Goal: Task Accomplishment & Management: Manage account settings

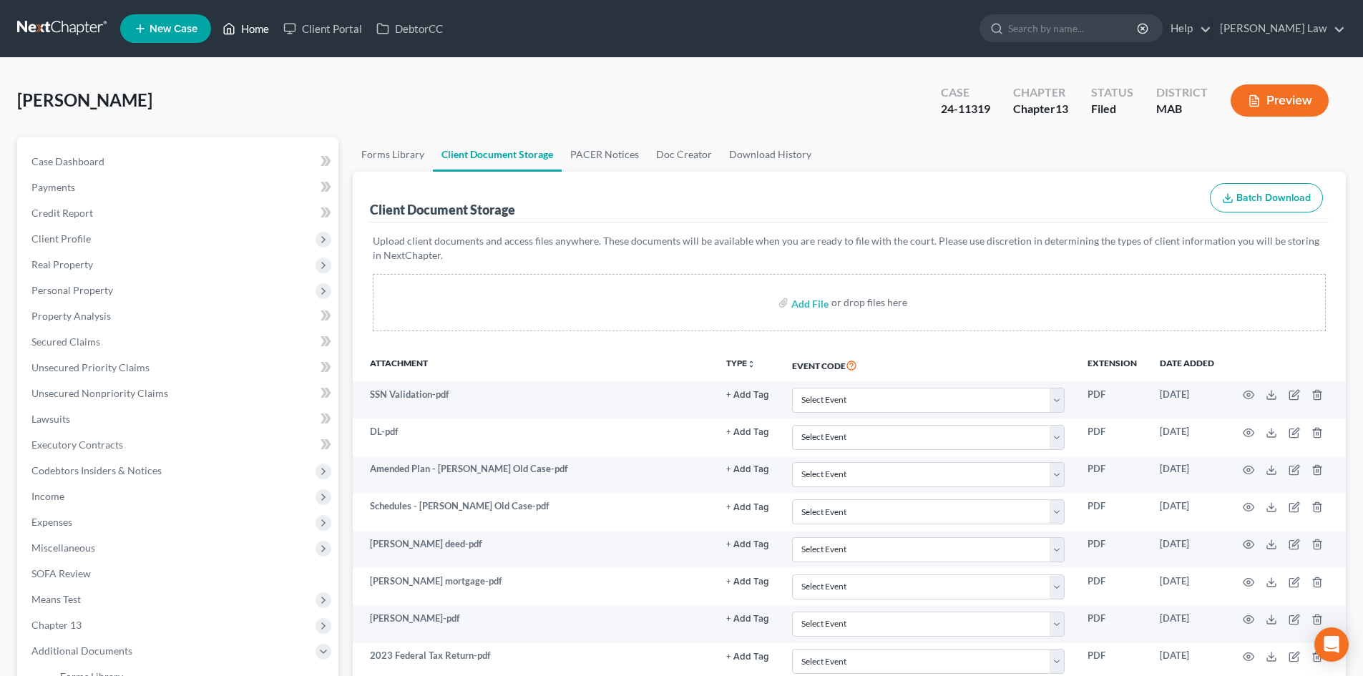
click at [253, 29] on link "Home" at bounding box center [245, 29] width 61 height 26
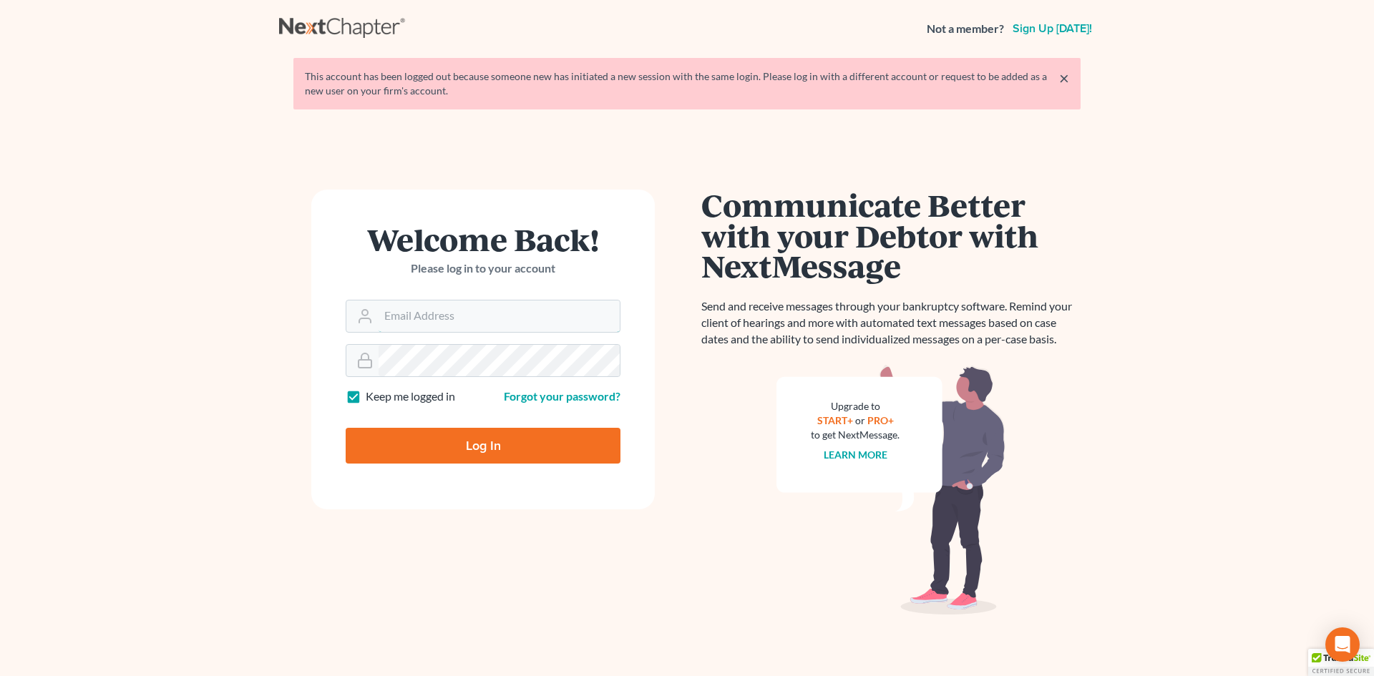
type input "[EMAIL_ADDRESS][DOMAIN_NAME]"
click at [472, 444] on input "Log In" at bounding box center [483, 446] width 275 height 36
type input "Thinking..."
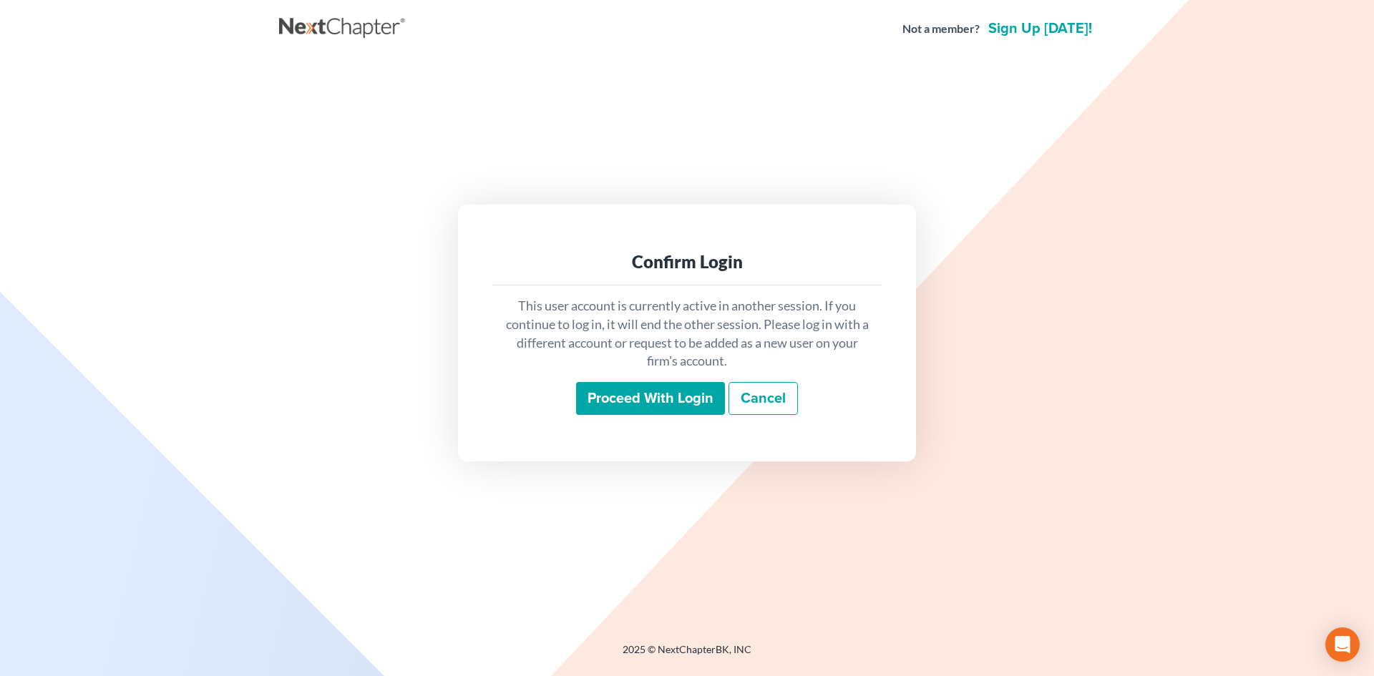
click at [702, 391] on input "Proceed with login" at bounding box center [650, 398] width 149 height 33
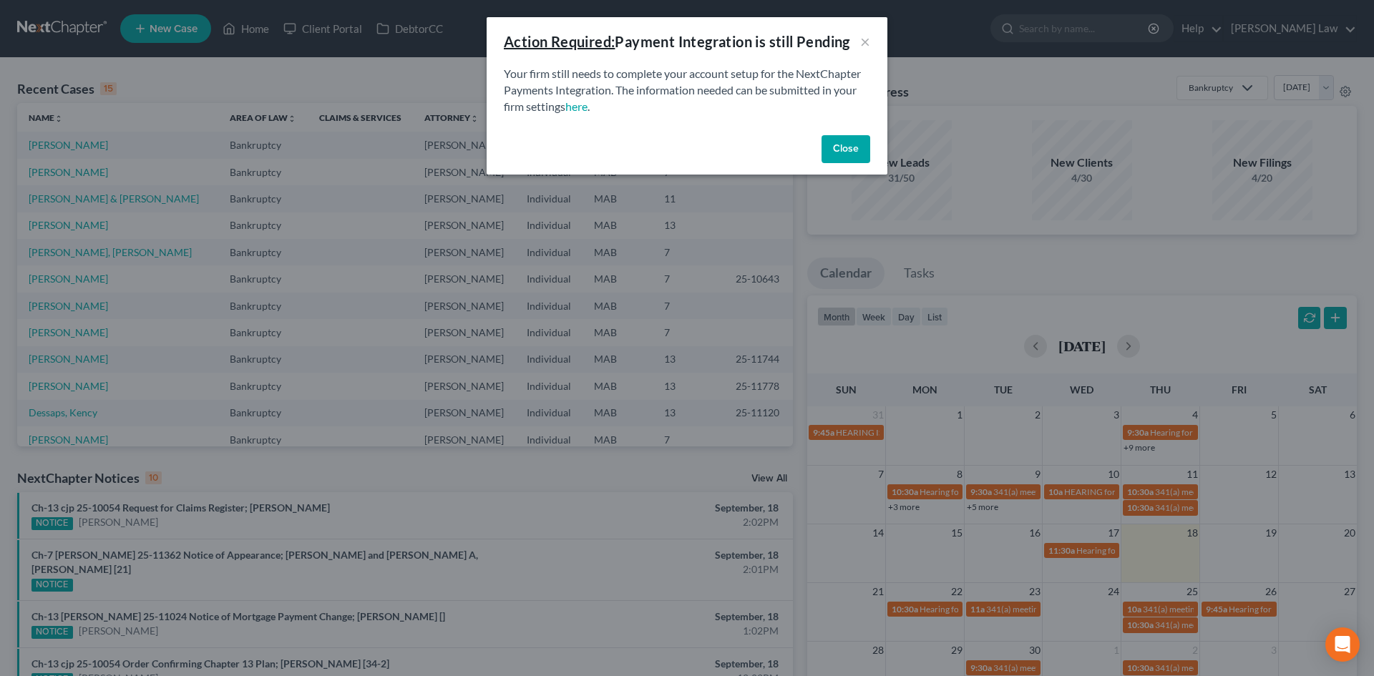
click at [834, 147] on button "Close" at bounding box center [845, 149] width 49 height 29
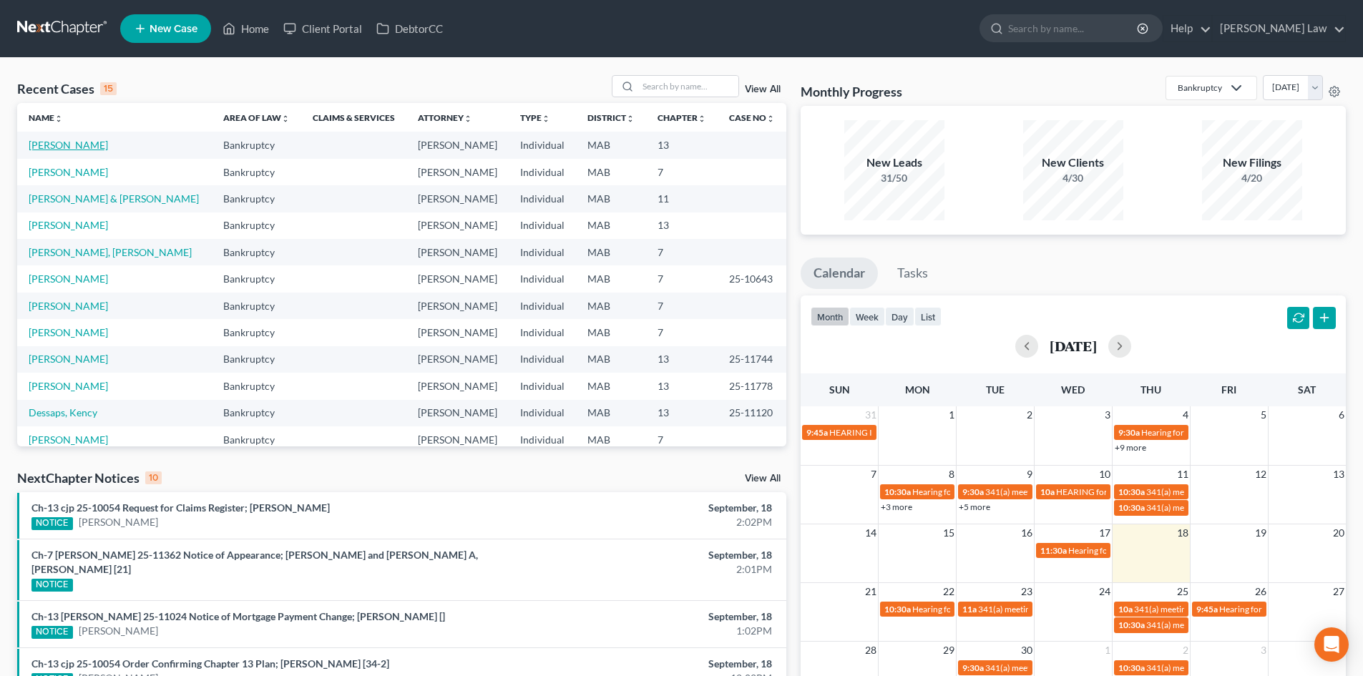
click at [36, 150] on link "Dormady, Timothy" at bounding box center [68, 145] width 79 height 12
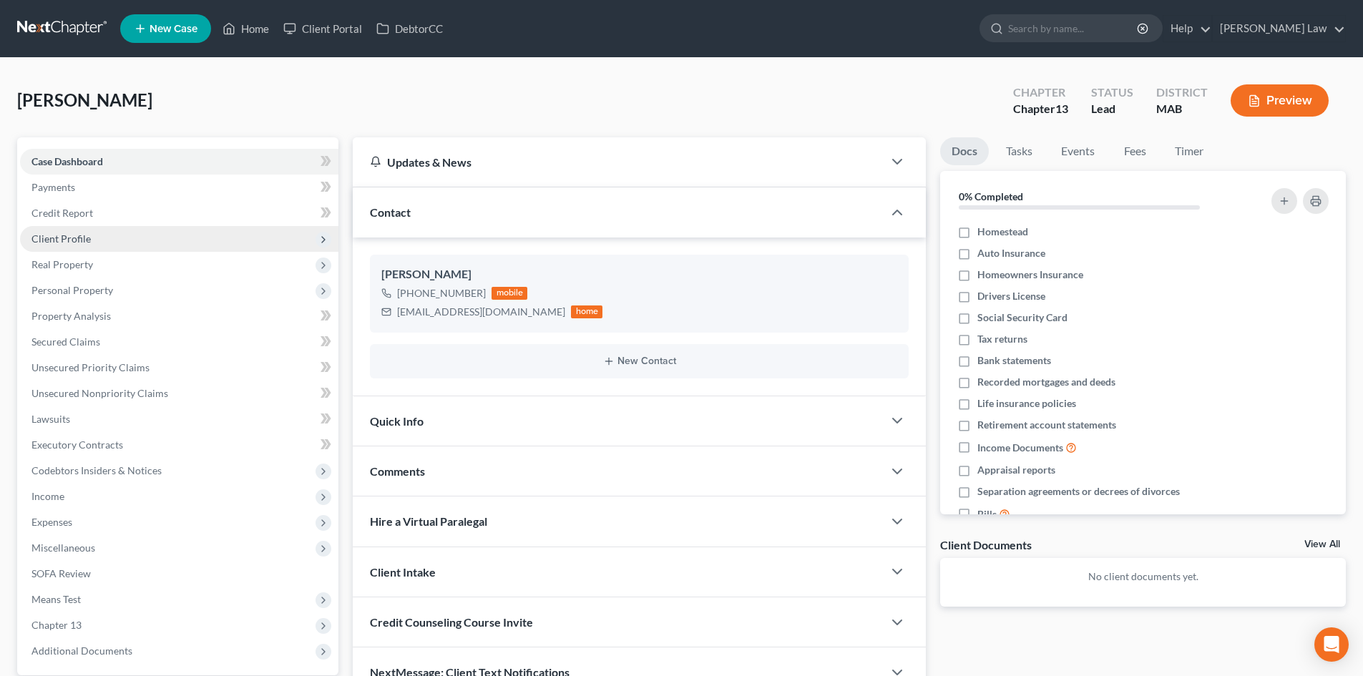
click at [74, 230] on span "Client Profile" at bounding box center [179, 239] width 318 height 26
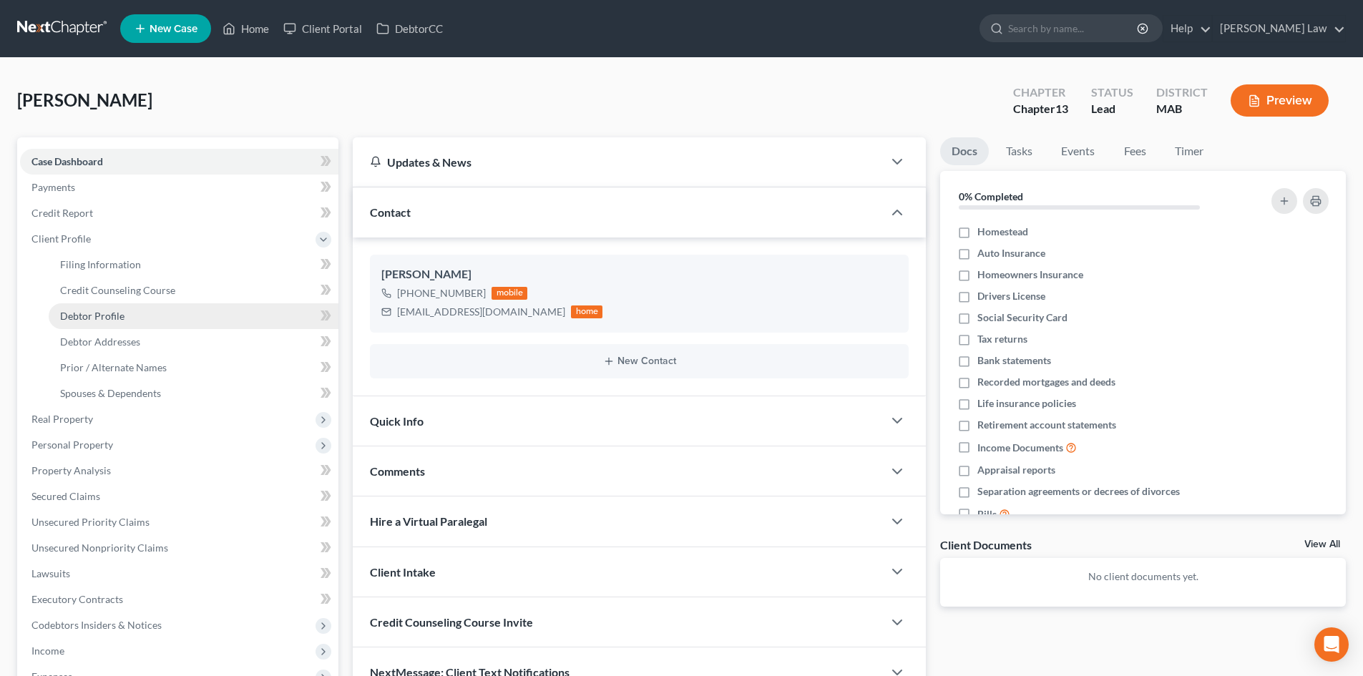
click at [112, 316] on span "Debtor Profile" at bounding box center [92, 316] width 64 height 12
select select "1"
select select "0"
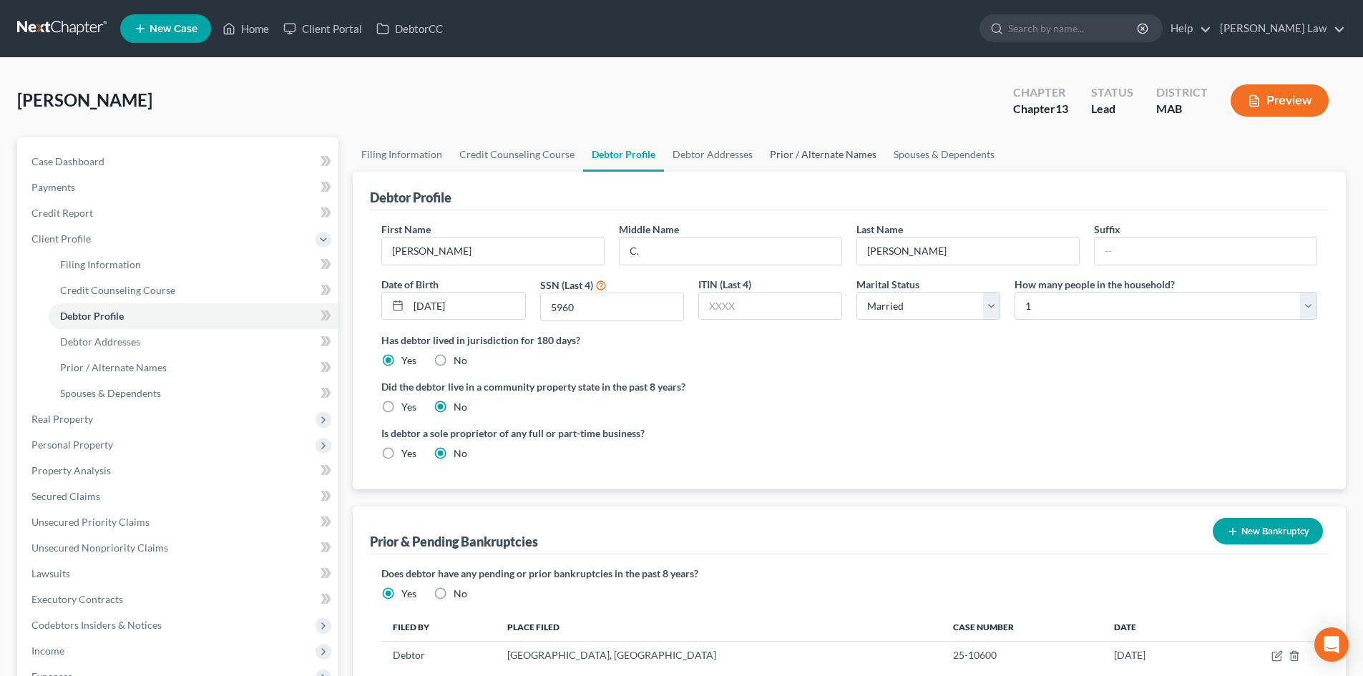
click at [809, 151] on link "Prior / Alternate Names" at bounding box center [823, 154] width 124 height 34
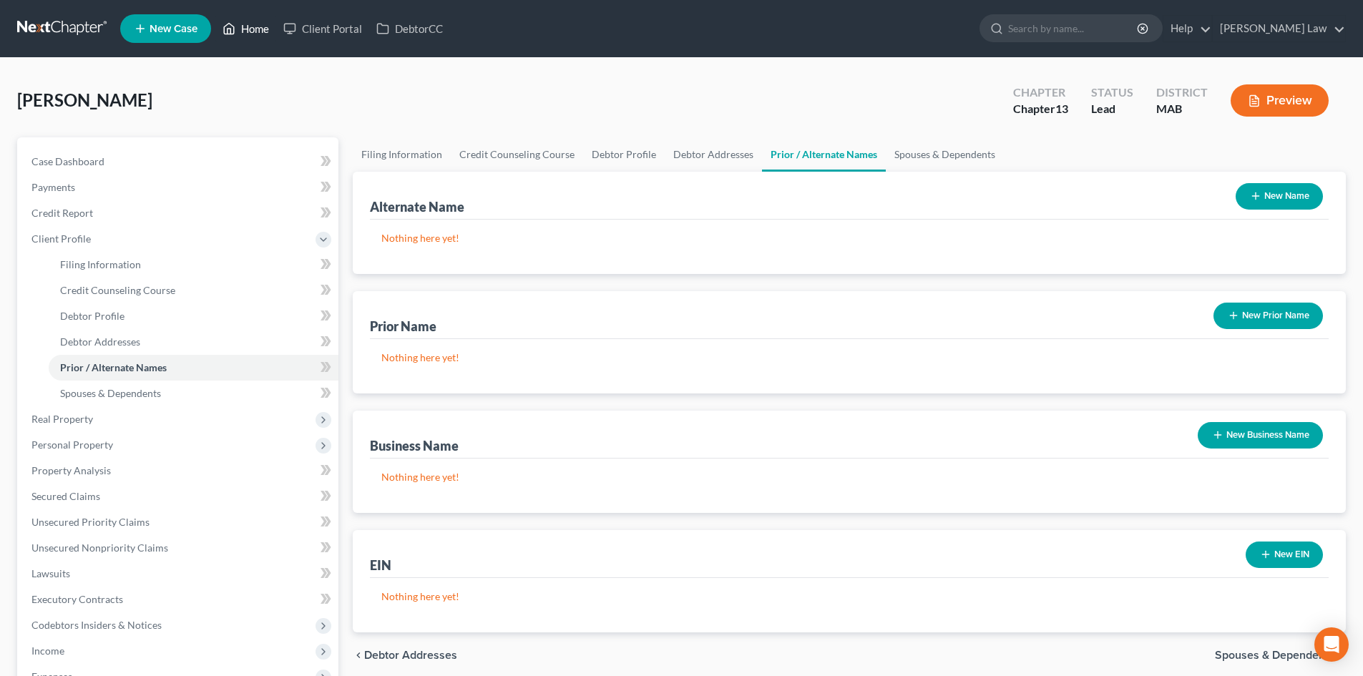
click at [255, 28] on link "Home" at bounding box center [245, 29] width 61 height 26
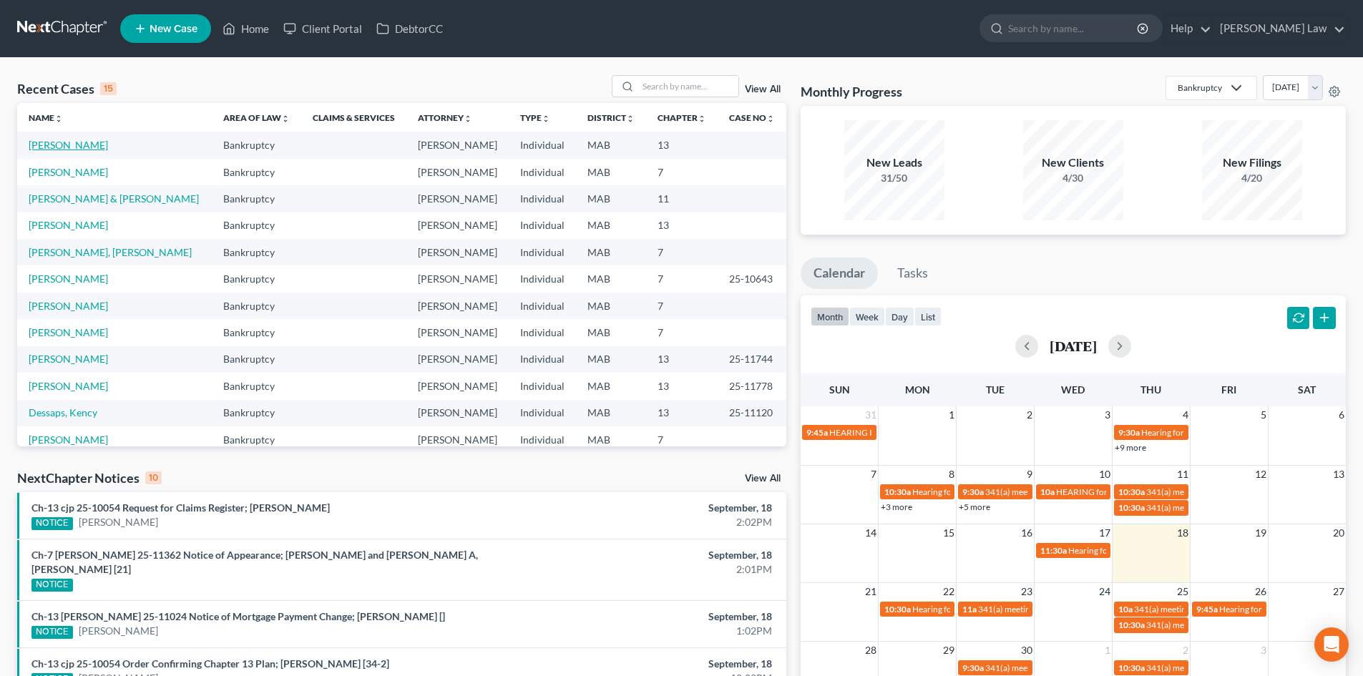
click at [69, 145] on link "[PERSON_NAME]" at bounding box center [68, 145] width 79 height 12
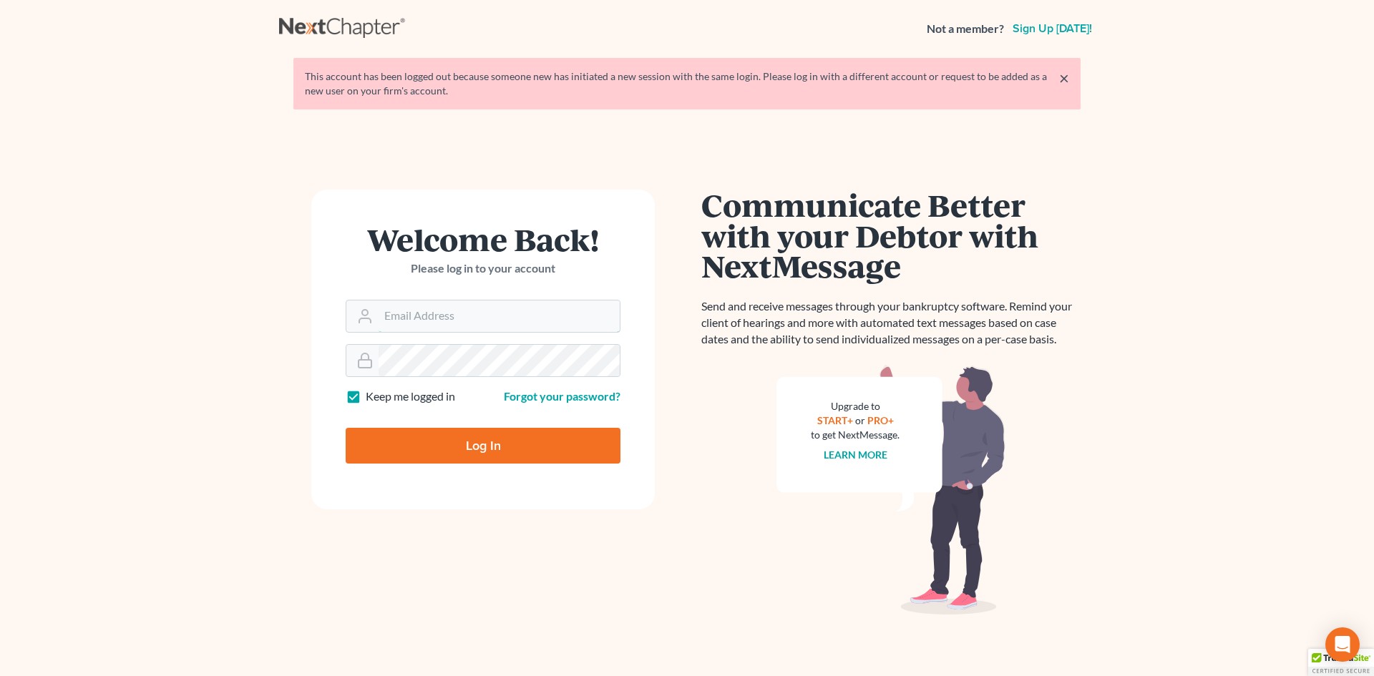
type input "[EMAIL_ADDRESS][DOMAIN_NAME]"
click at [474, 441] on input "Log In" at bounding box center [483, 446] width 275 height 36
type input "Thinking..."
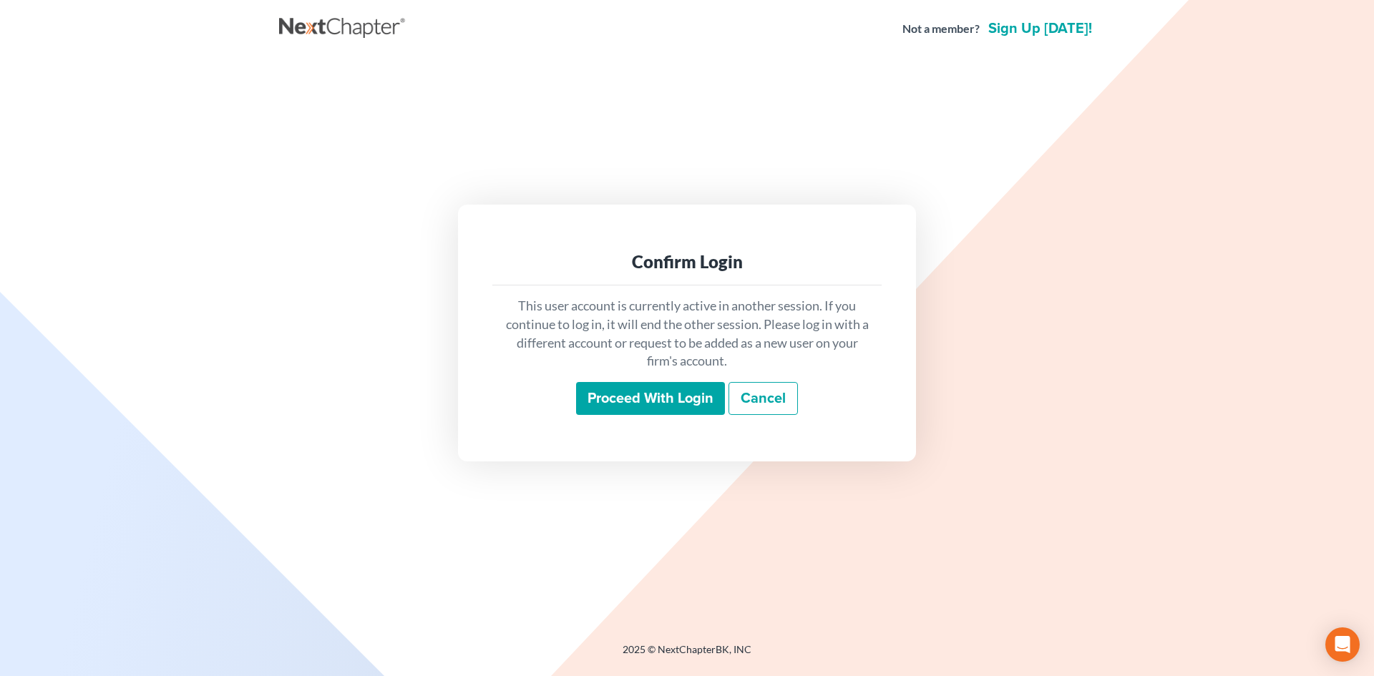
click at [675, 391] on input "Proceed with login" at bounding box center [650, 398] width 149 height 33
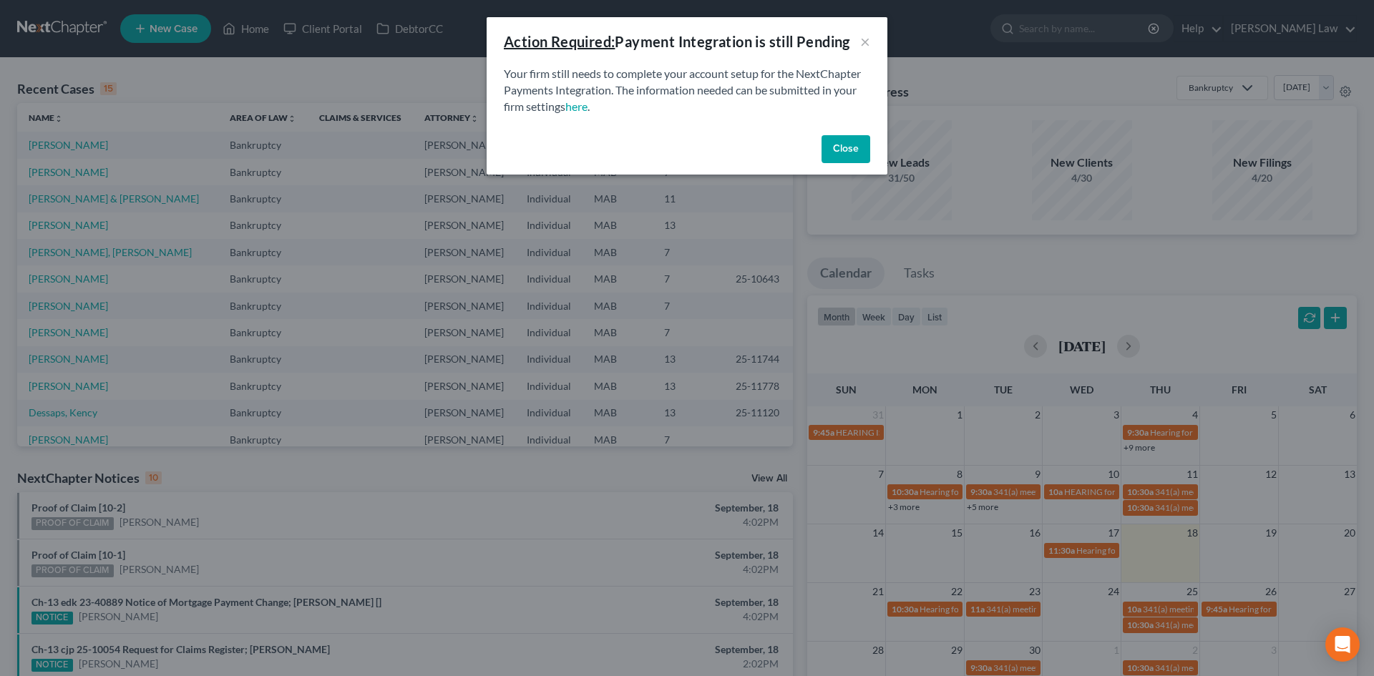
click at [836, 150] on button "Close" at bounding box center [845, 149] width 49 height 29
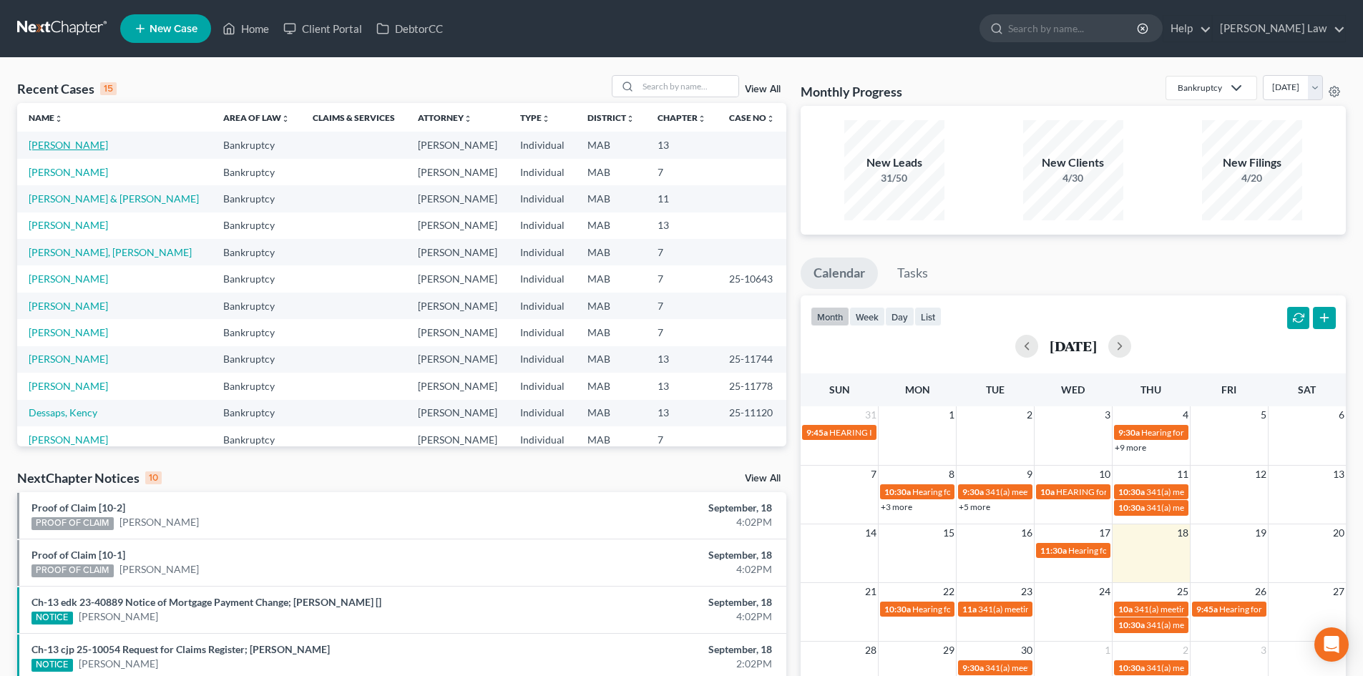
click at [81, 144] on link "Dormady, Timothy" at bounding box center [68, 145] width 79 height 12
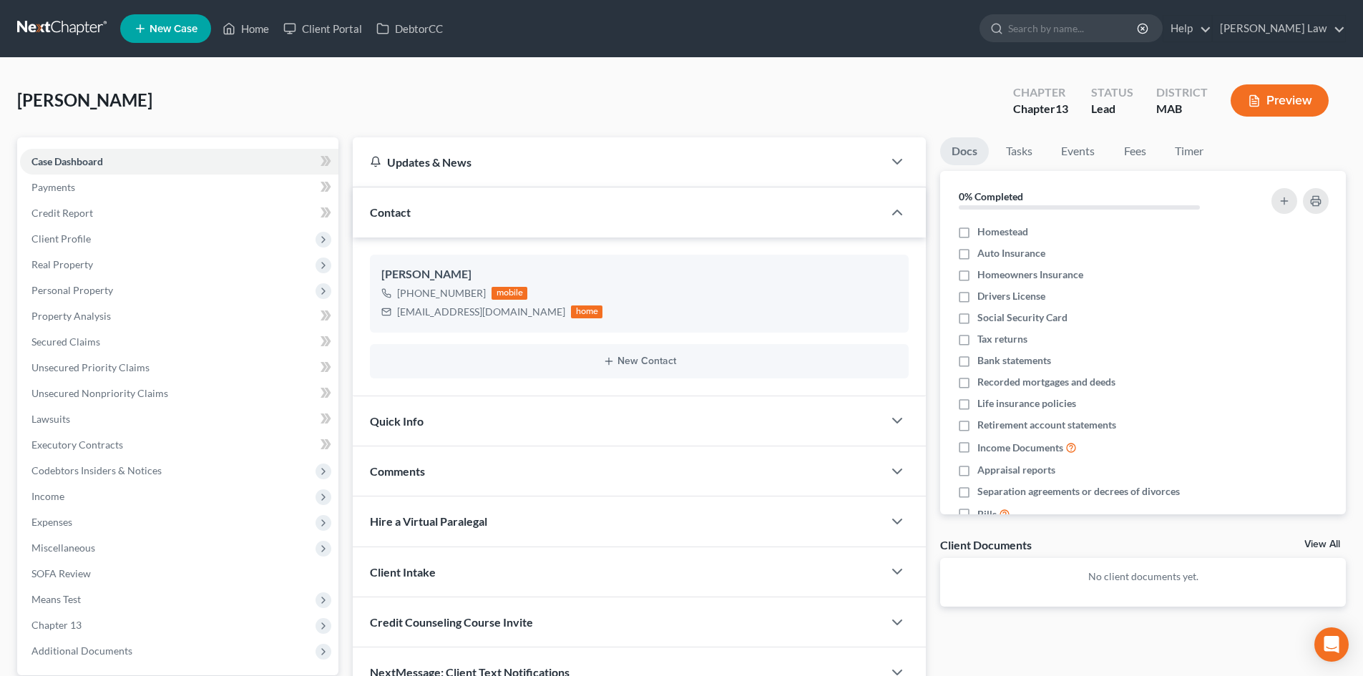
click at [1314, 541] on link "View All" at bounding box center [1322, 544] width 36 height 10
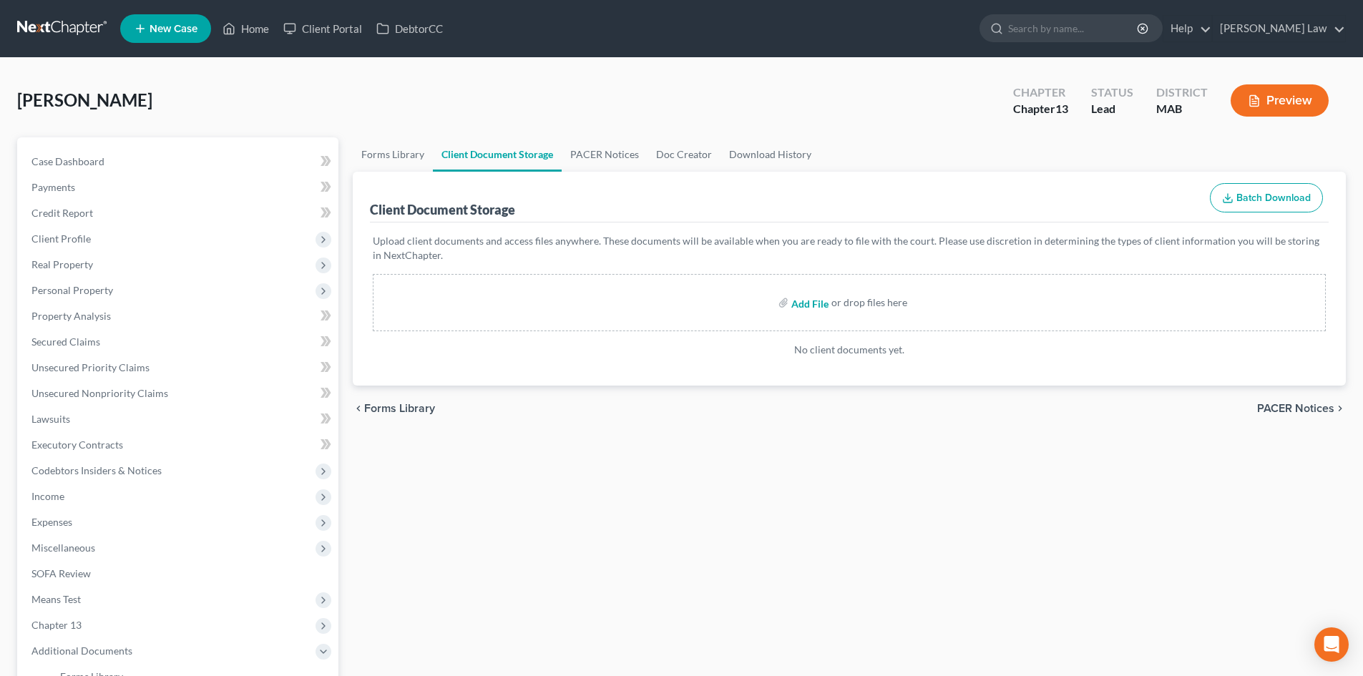
click at [824, 305] on input "file" at bounding box center [808, 303] width 34 height 26
type input "C:\fakepath\east west mortg 1998.pdf"
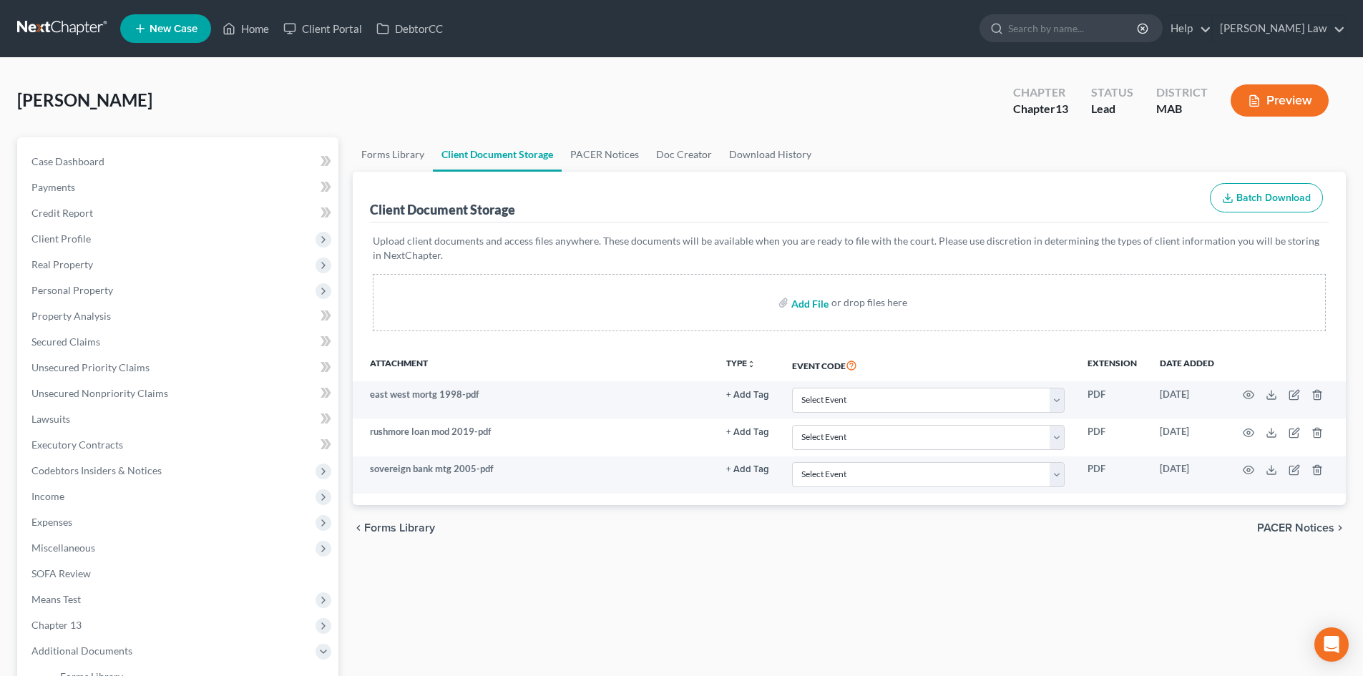
click at [820, 304] on input "file" at bounding box center [808, 303] width 34 height 26
type input "C:\fakepath\dormady deed.pdf"
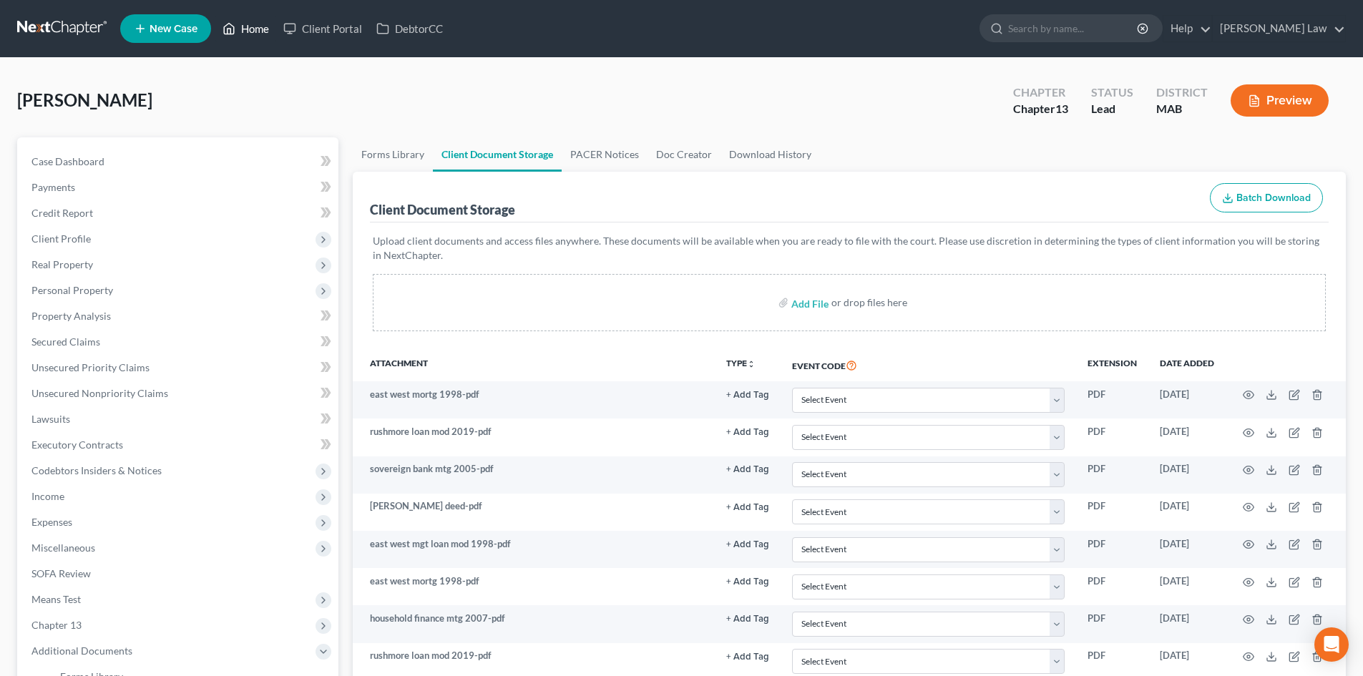
click at [256, 31] on link "Home" at bounding box center [245, 29] width 61 height 26
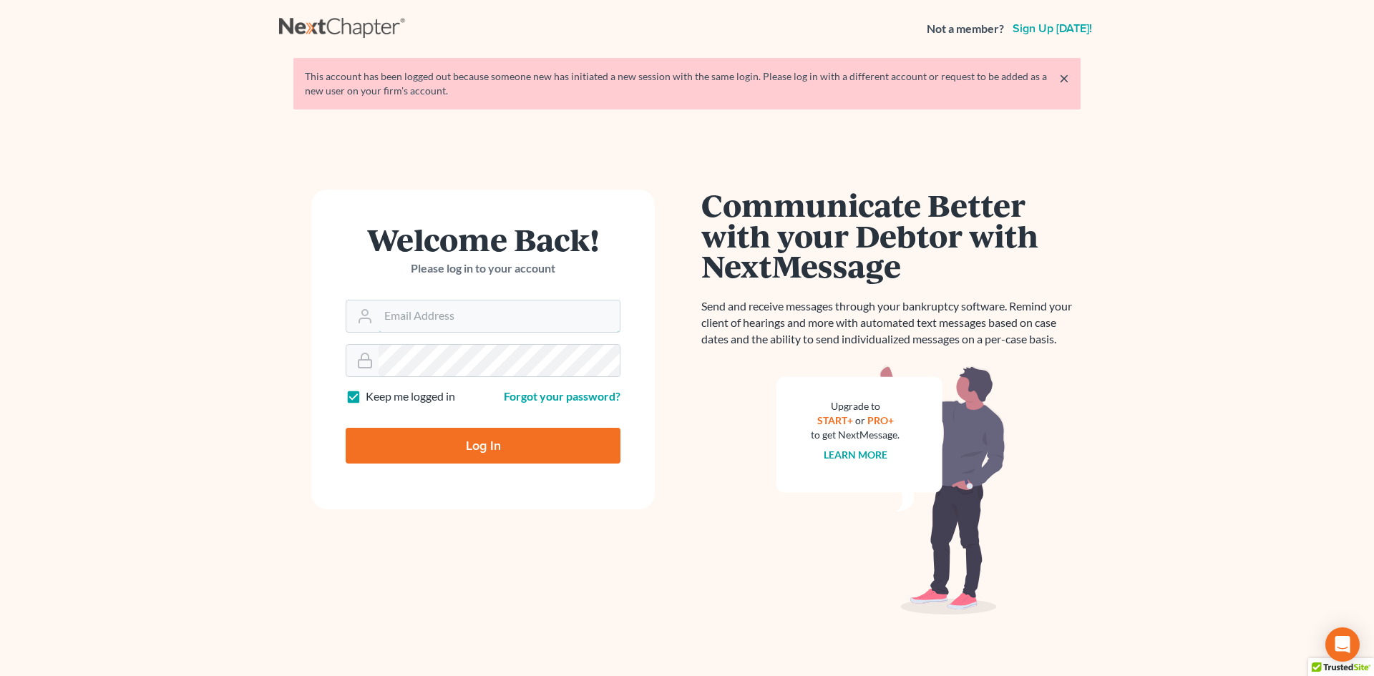
type input "[EMAIL_ADDRESS][DOMAIN_NAME]"
click at [461, 446] on input "Log In" at bounding box center [483, 446] width 275 height 36
type input "Thinking..."
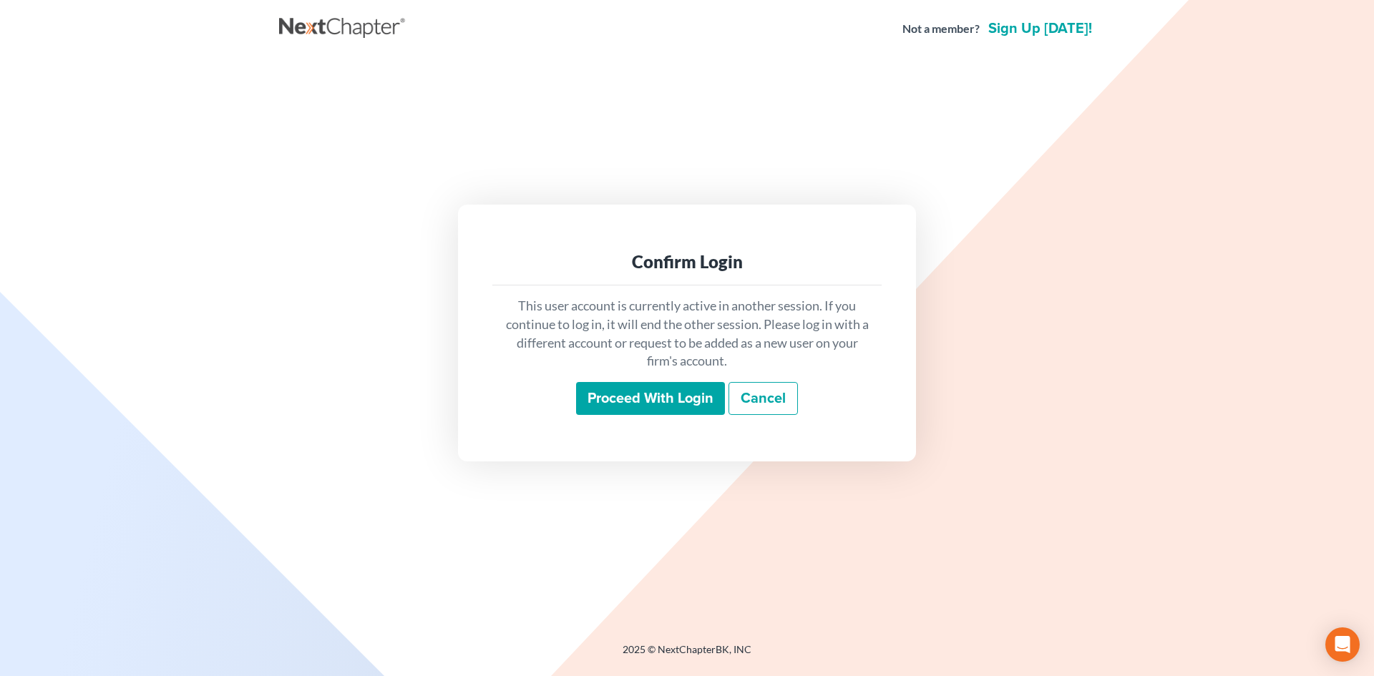
click at [688, 396] on input "Proceed with login" at bounding box center [650, 398] width 149 height 33
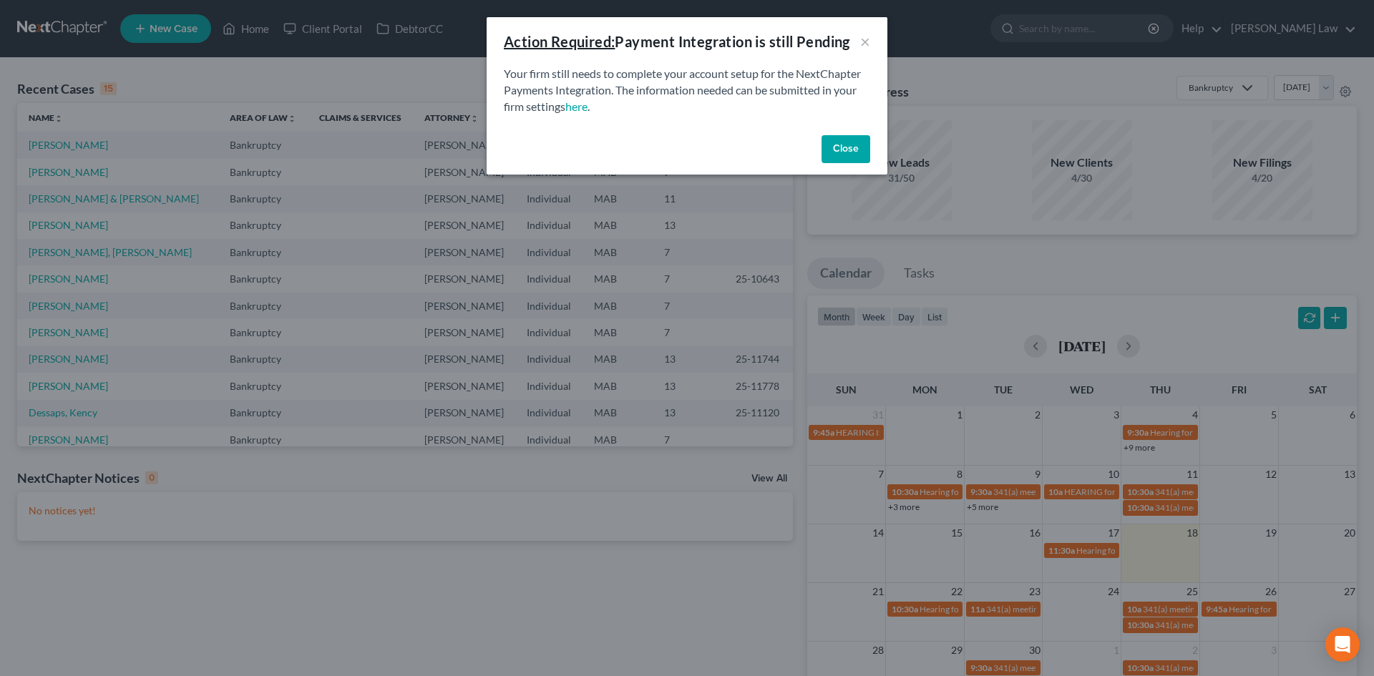
click at [848, 148] on button "Close" at bounding box center [845, 149] width 49 height 29
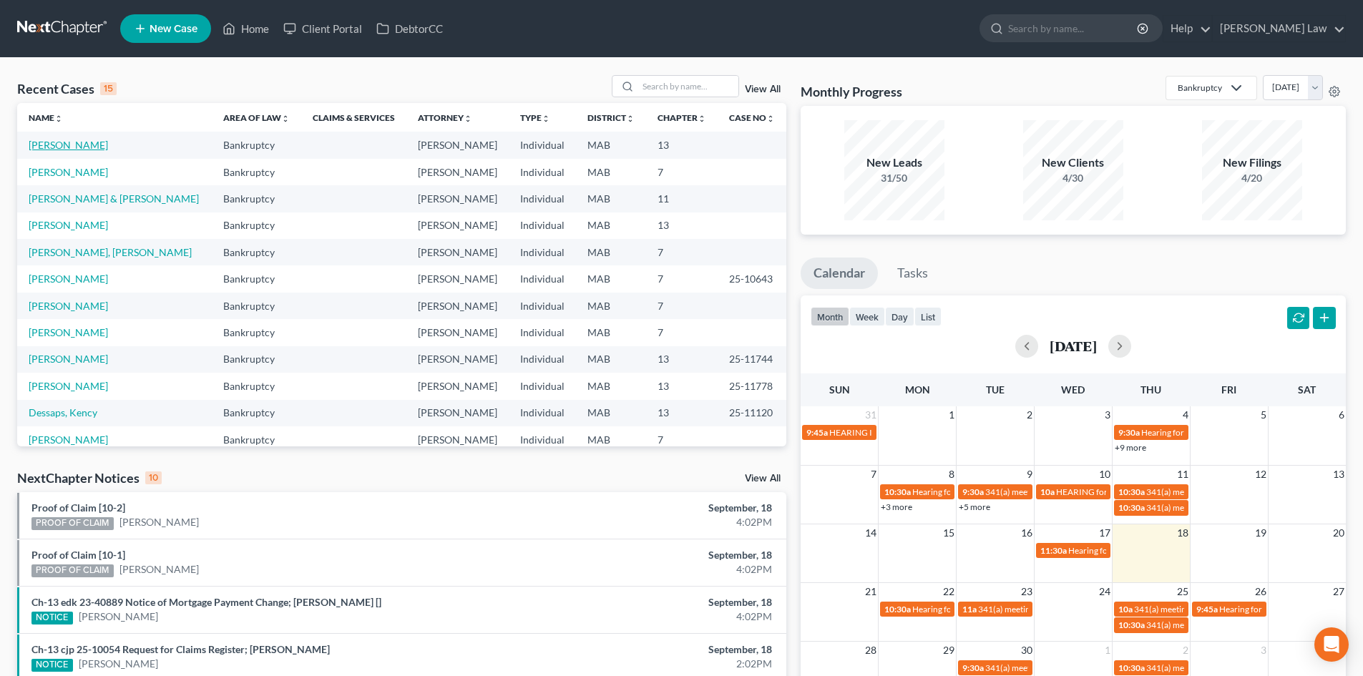
click at [64, 147] on link "[PERSON_NAME]" at bounding box center [68, 145] width 79 height 12
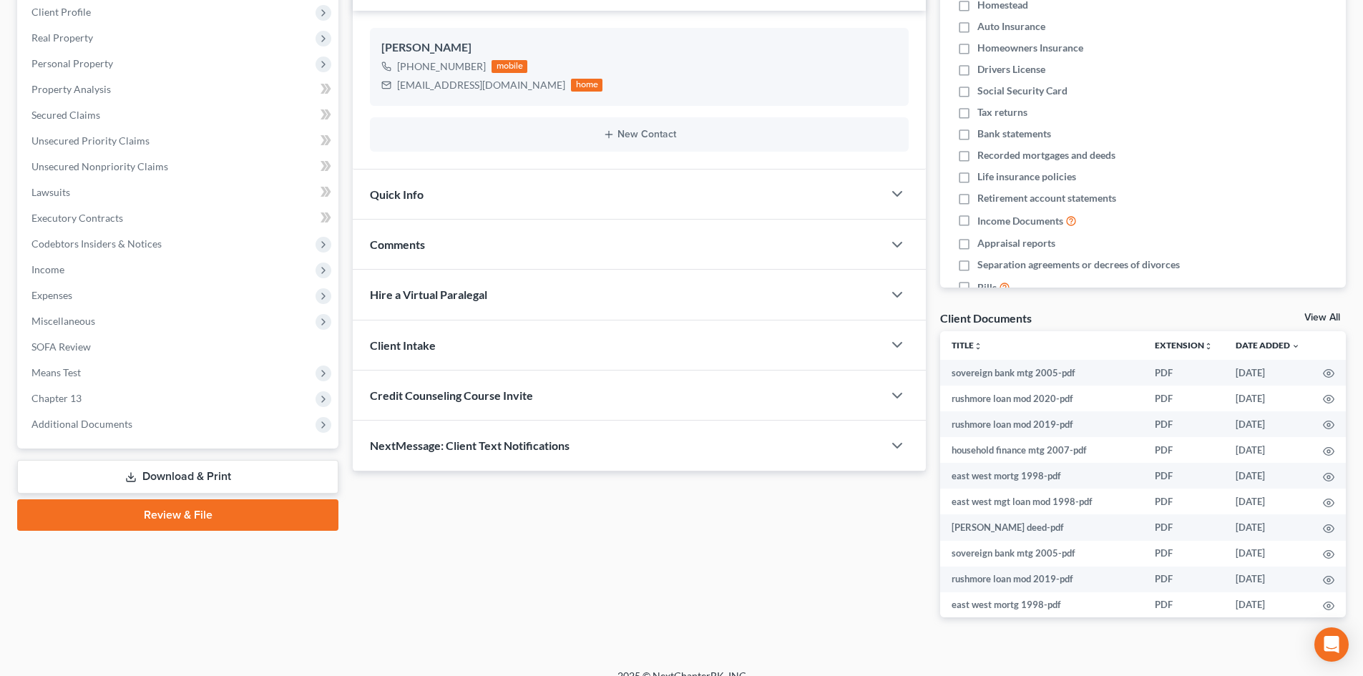
scroll to position [245, 0]
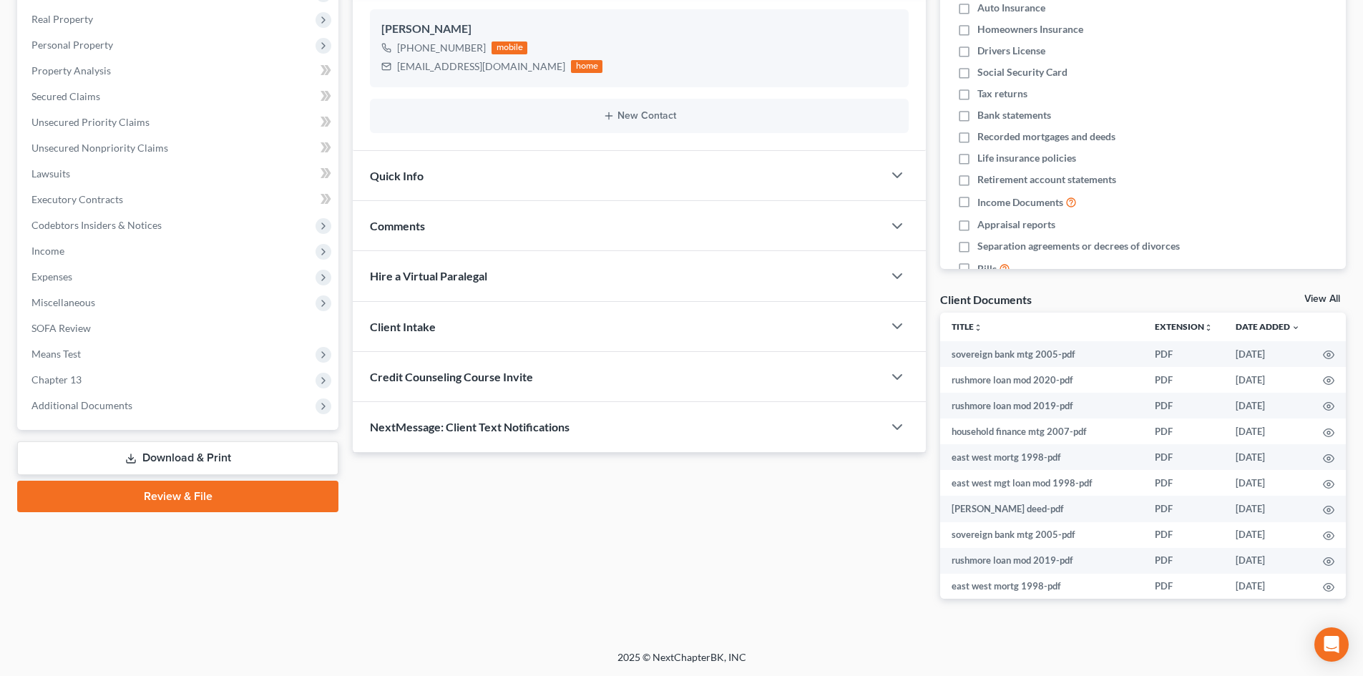
click at [166, 459] on link "Download & Print" at bounding box center [177, 458] width 321 height 34
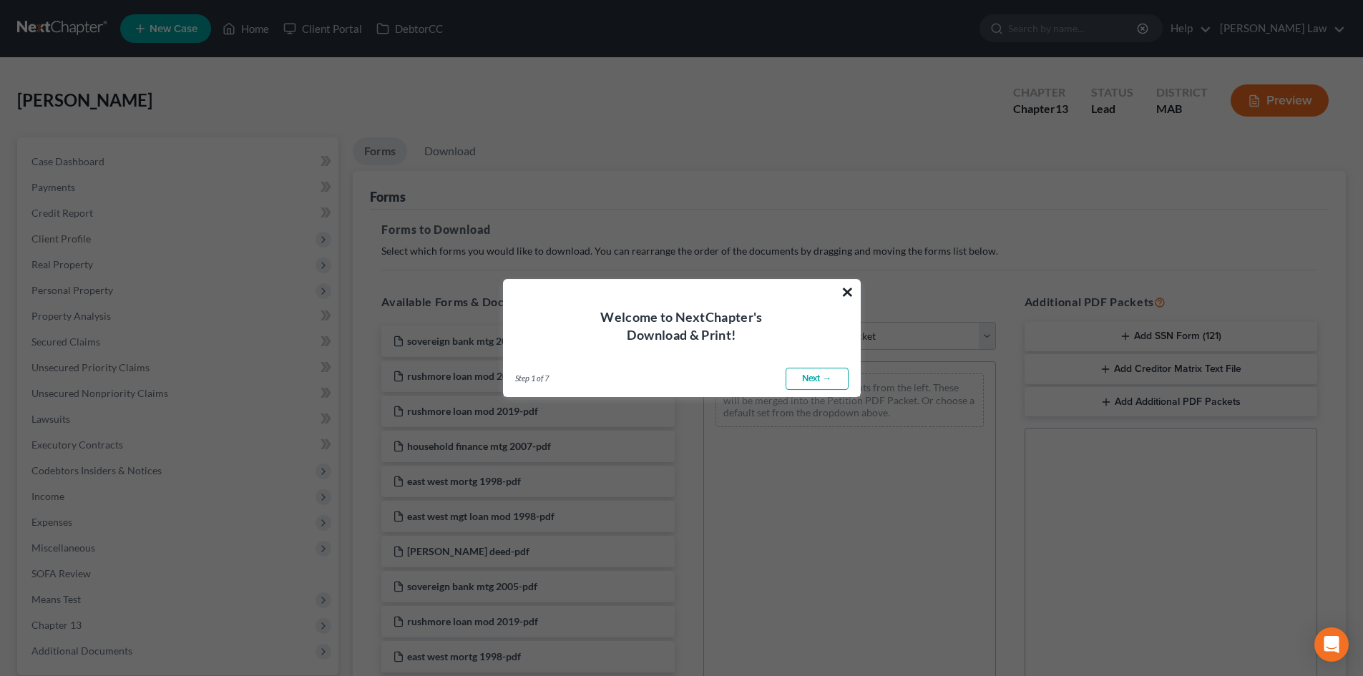
click at [844, 290] on button "×" at bounding box center [848, 291] width 14 height 23
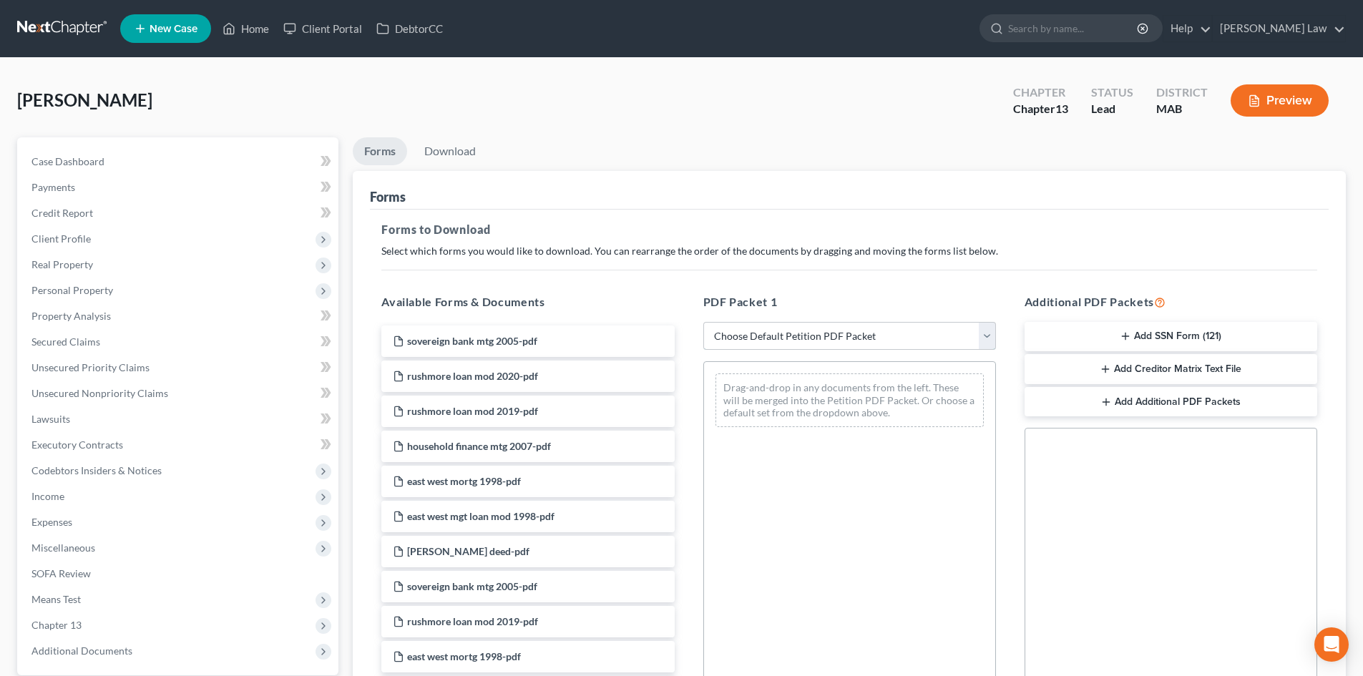
click at [987, 338] on select "Choose Default Petition PDF Packet Complete Bankruptcy Petition (all forms and …" at bounding box center [849, 336] width 293 height 29
select select "3"
click at [703, 322] on select "Choose Default Petition PDF Packet Complete Bankruptcy Petition (all forms and …" at bounding box center [849, 336] width 293 height 29
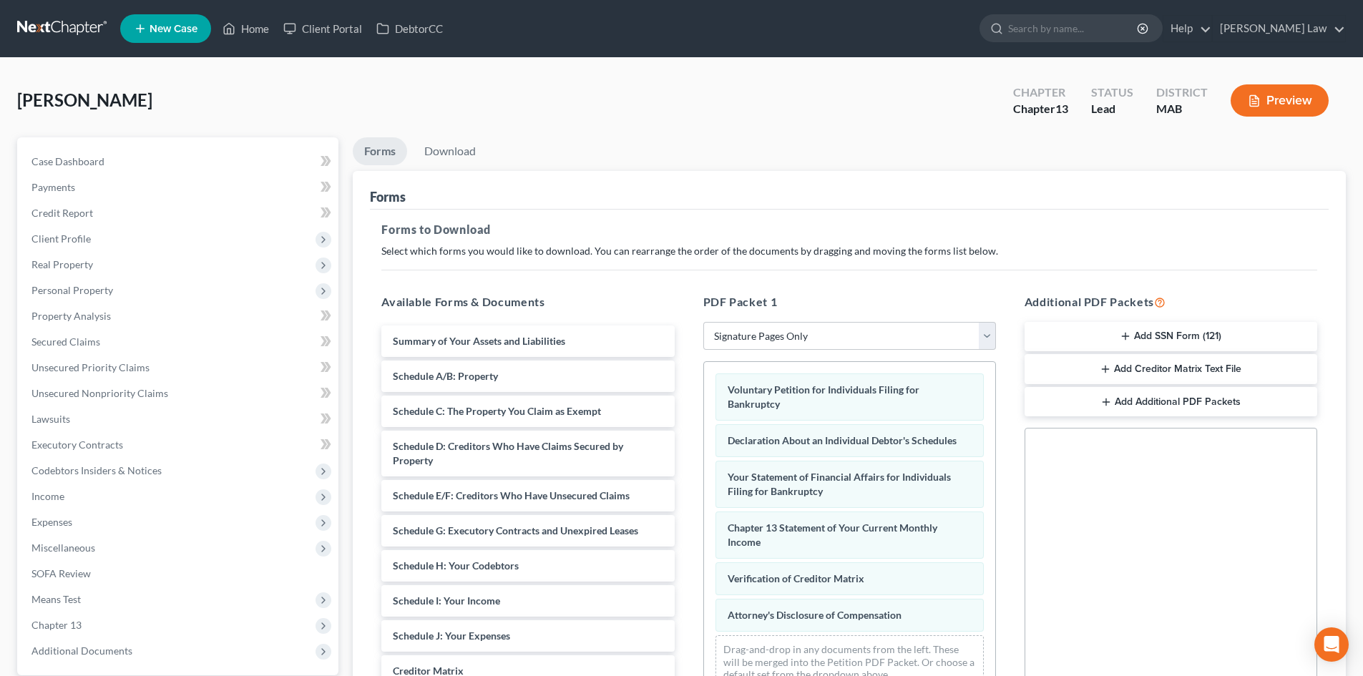
click at [1166, 333] on button "Add SSN Form (121)" at bounding box center [1171, 337] width 293 height 30
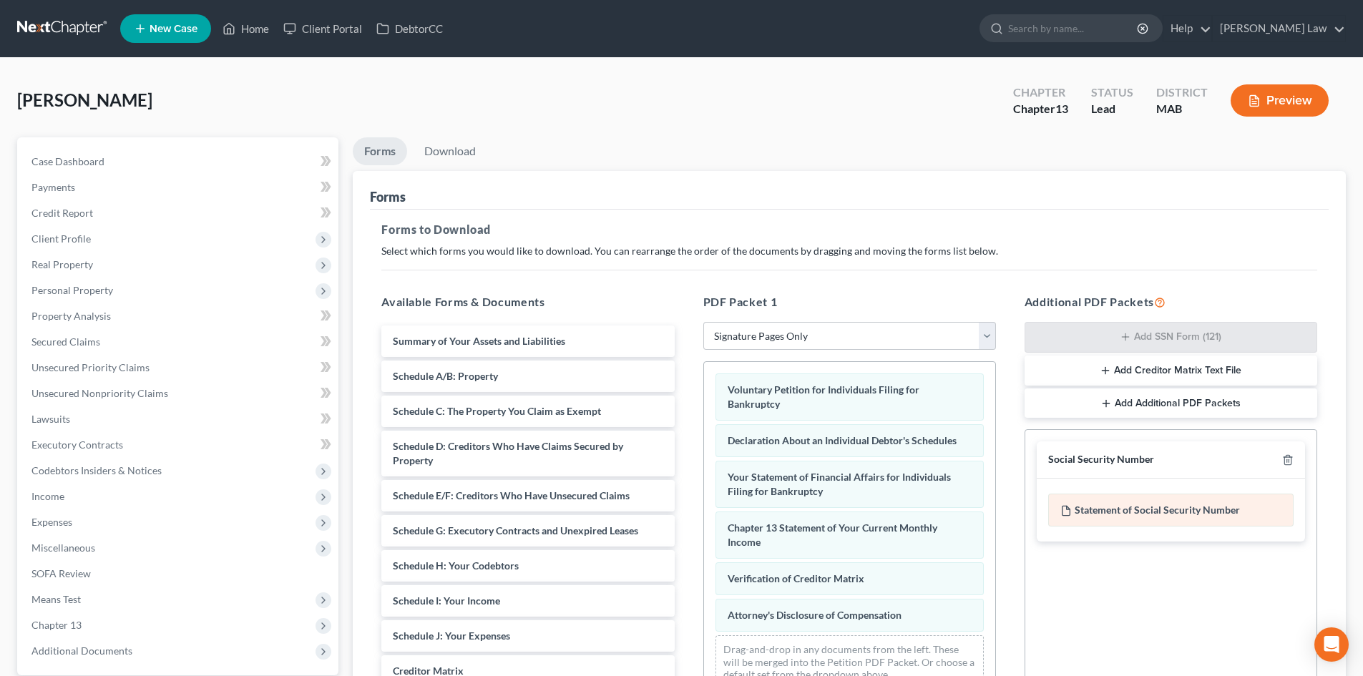
click at [1110, 514] on div "Statement of Social Security Number" at bounding box center [1170, 510] width 245 height 33
click at [446, 152] on link "Download" at bounding box center [450, 151] width 74 height 28
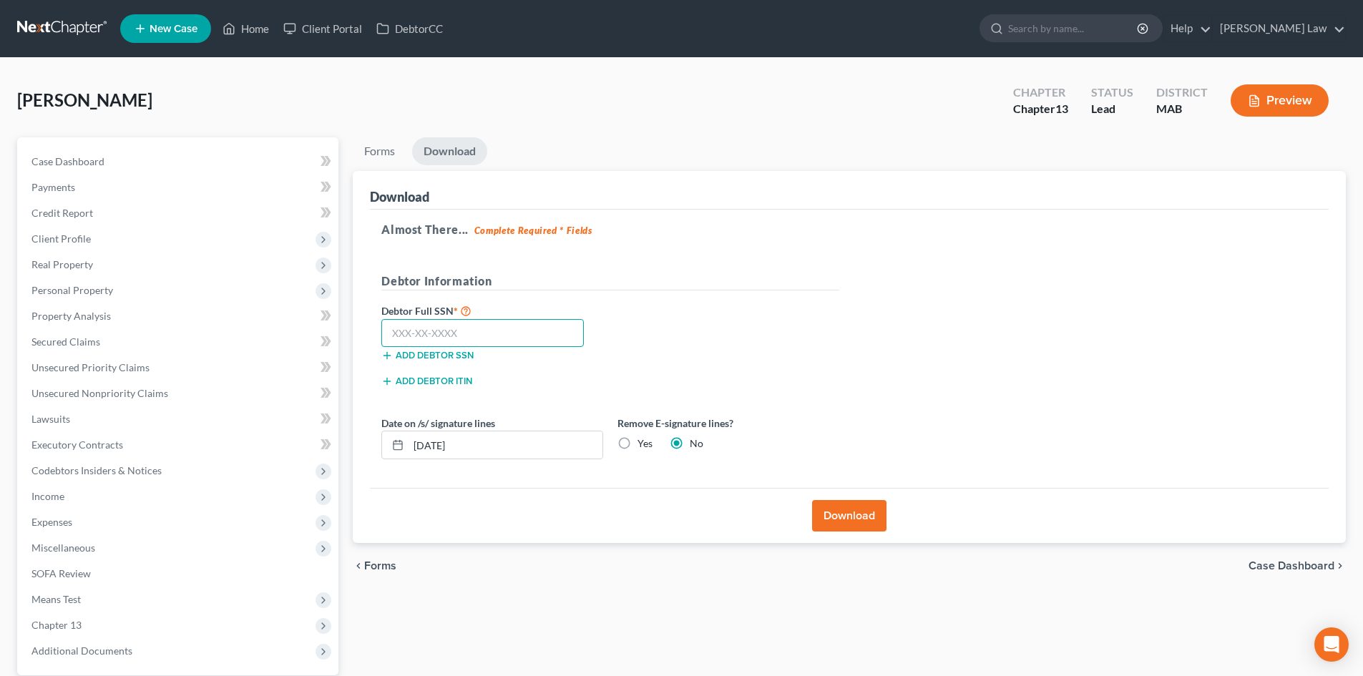
click at [414, 331] on input "text" at bounding box center [482, 333] width 202 height 29
type input "017-68-5960"
click at [859, 510] on button "Download" at bounding box center [849, 515] width 74 height 31
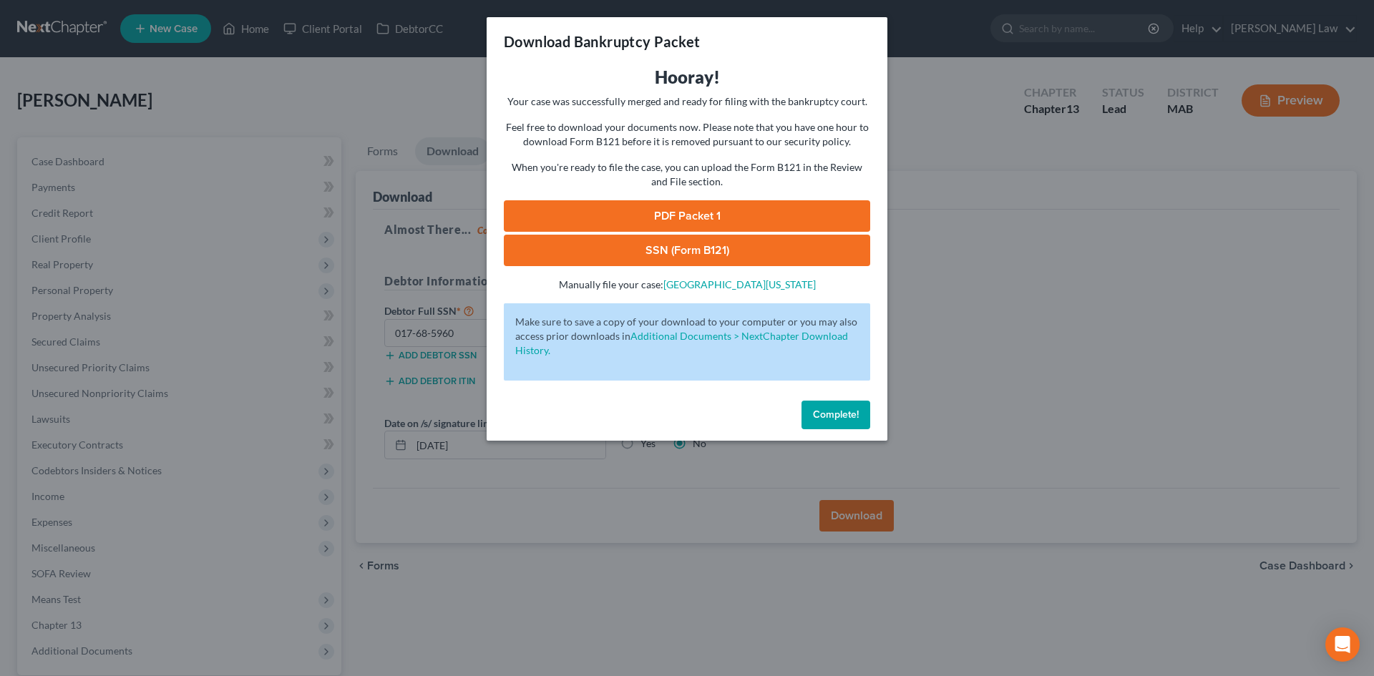
click at [648, 240] on link "SSN (Form B121)" at bounding box center [687, 250] width 366 height 31
click at [673, 218] on link "PDF Packet 1" at bounding box center [687, 215] width 366 height 31
click at [826, 409] on span "Complete!" at bounding box center [836, 415] width 46 height 12
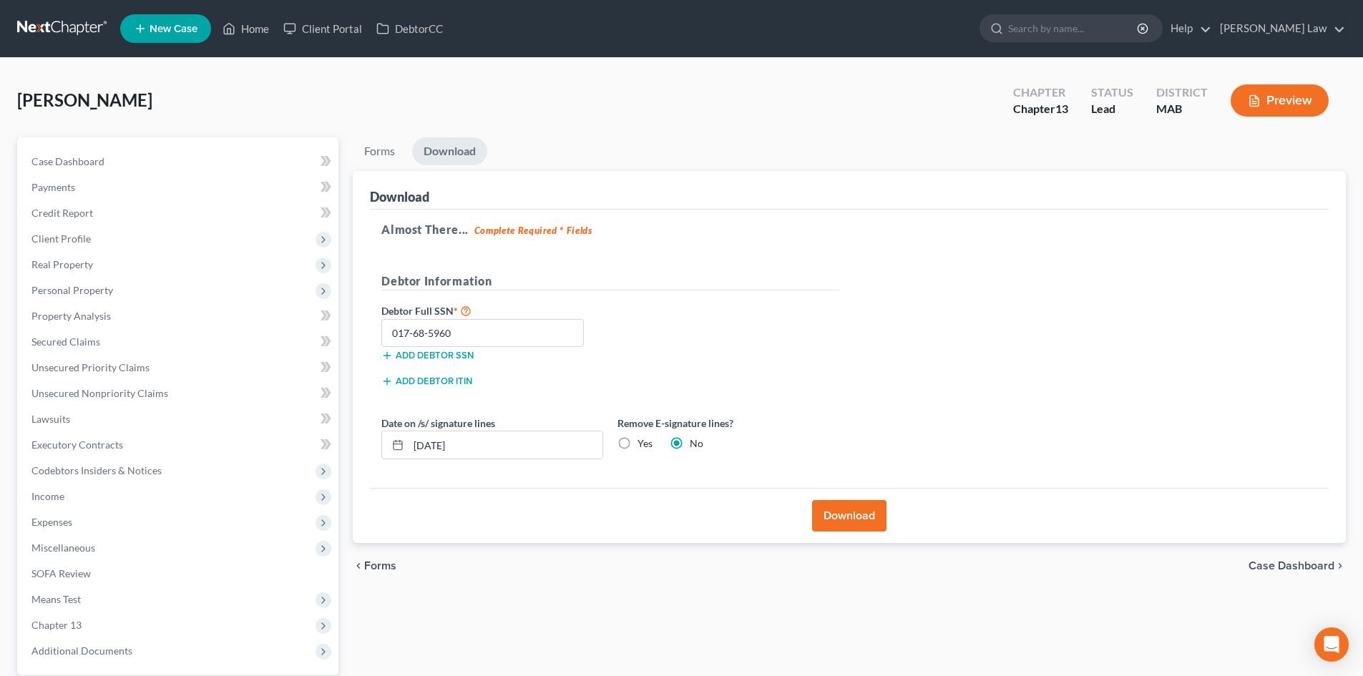
click at [638, 441] on label "Yes" at bounding box center [645, 443] width 15 height 14
click at [643, 441] on input "Yes" at bounding box center [647, 440] width 9 height 9
radio input "true"
radio input "false"
click at [854, 514] on button "Download" at bounding box center [849, 515] width 74 height 31
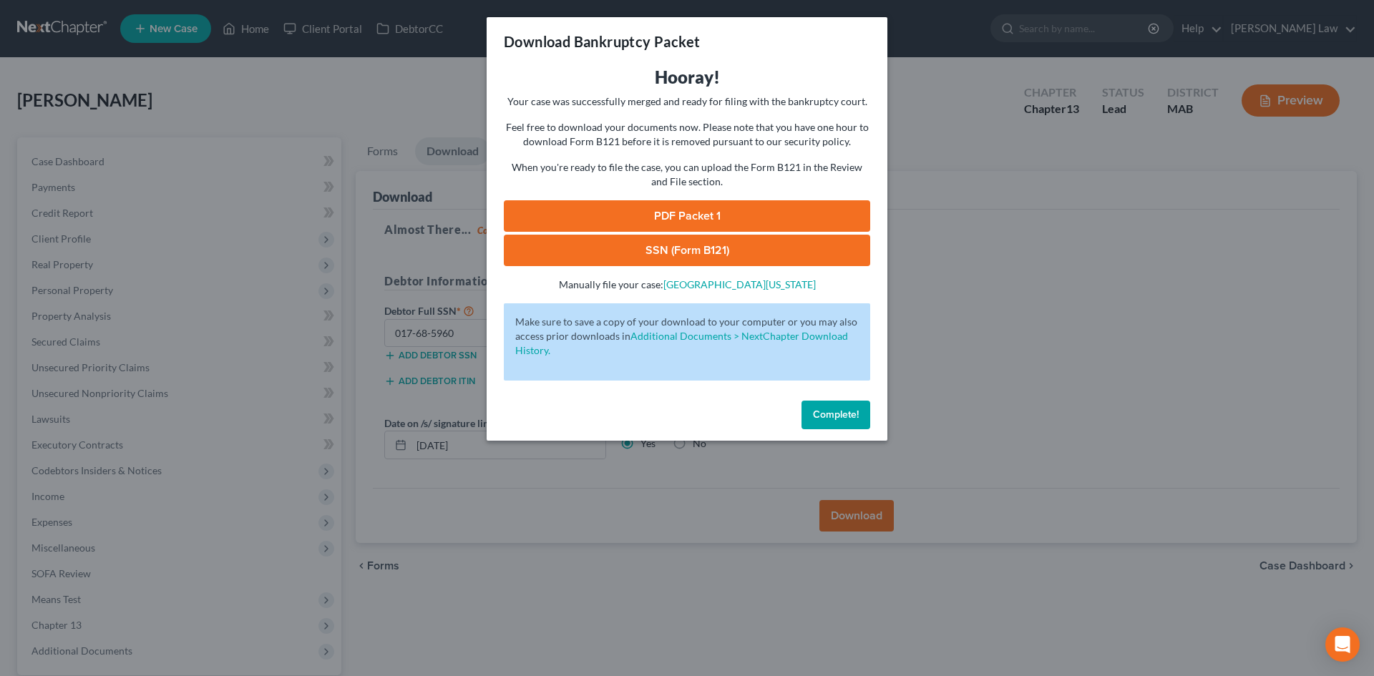
click at [708, 254] on link "SSN (Form B121)" at bounding box center [687, 250] width 366 height 31
click at [643, 208] on link "PDF Packet 1" at bounding box center [687, 215] width 366 height 31
click at [822, 411] on span "Complete!" at bounding box center [836, 415] width 46 height 12
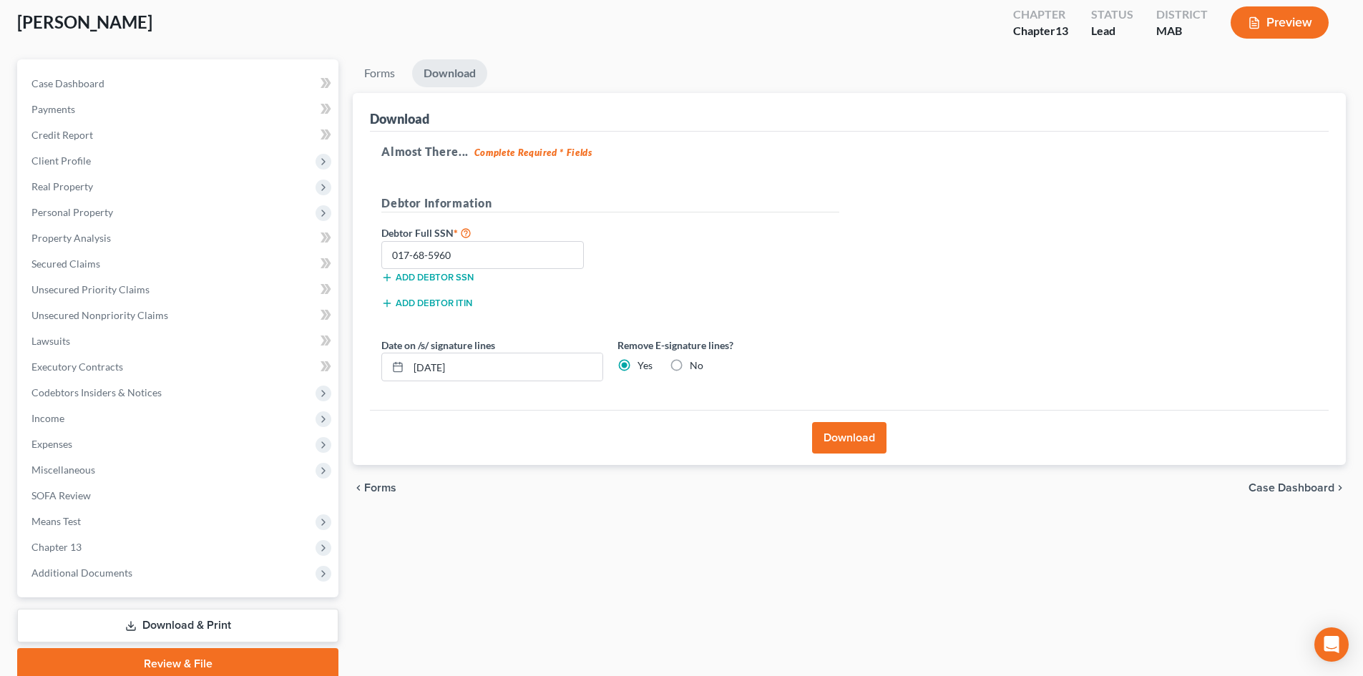
scroll to position [136, 0]
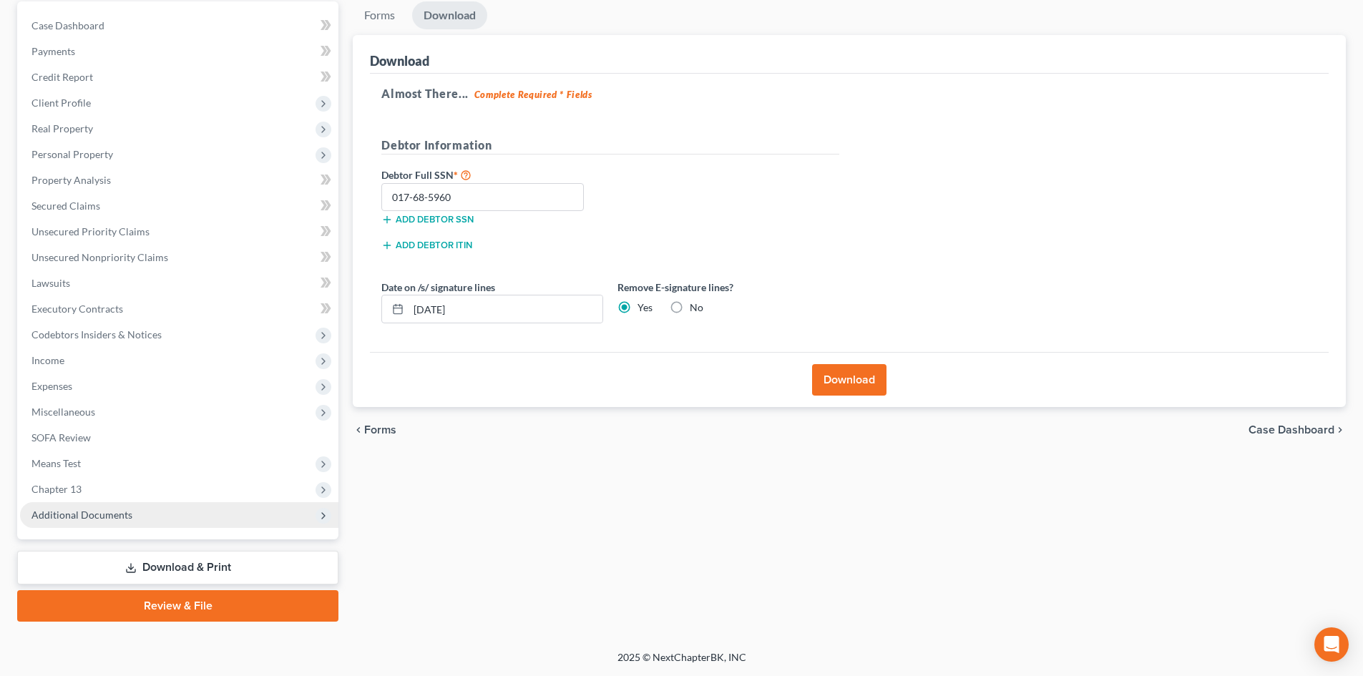
click at [124, 520] on span "Additional Documents" at bounding box center [81, 515] width 101 height 12
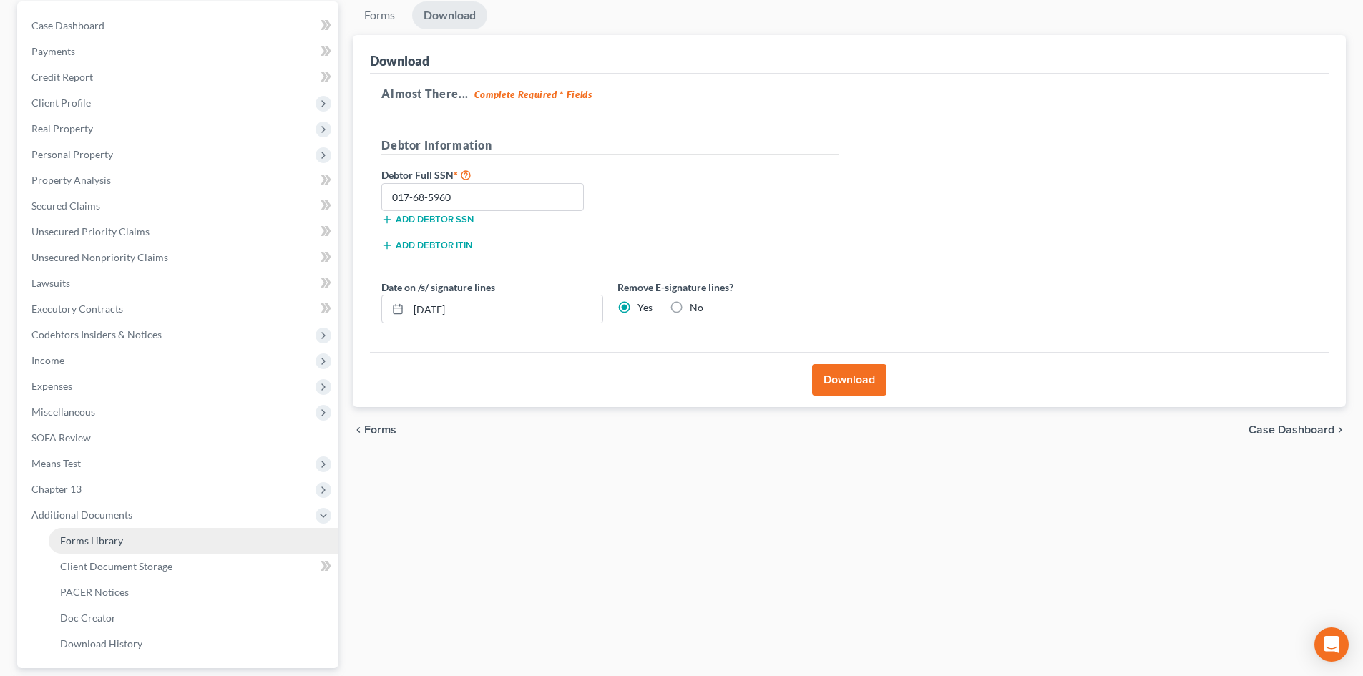
click at [118, 543] on span "Forms Library" at bounding box center [91, 540] width 63 height 12
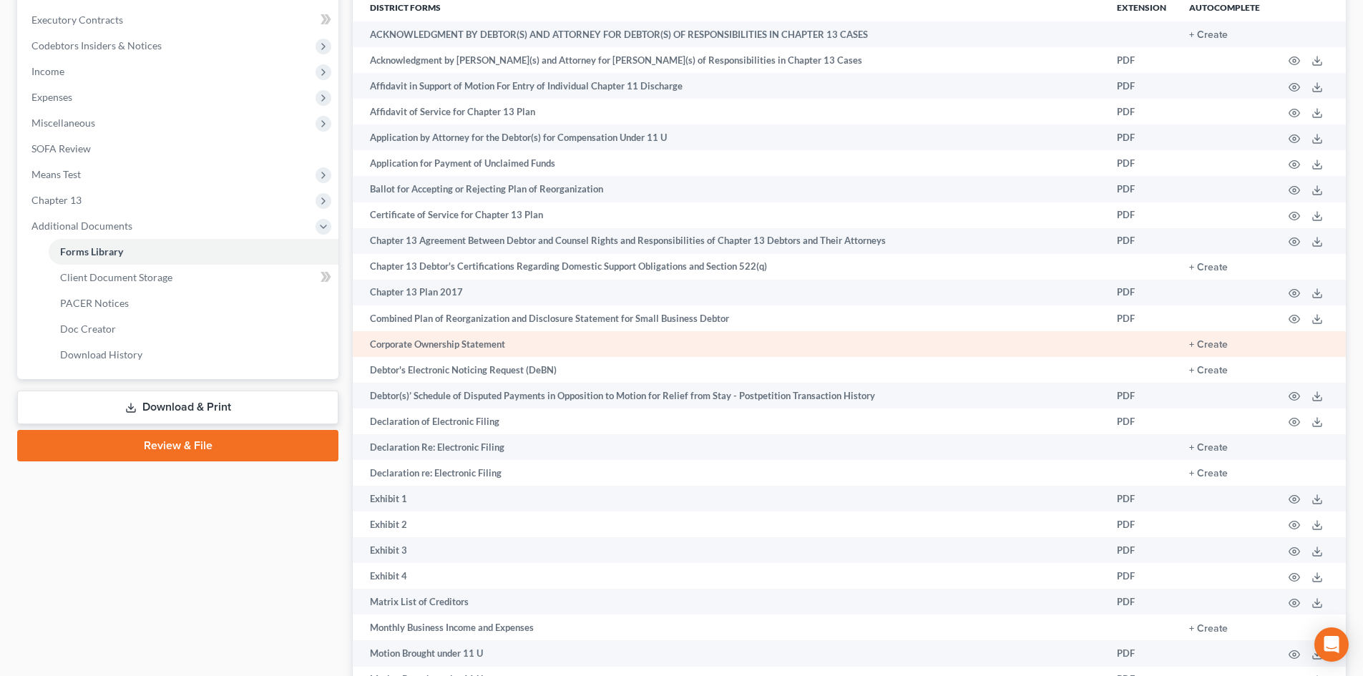
scroll to position [477, 0]
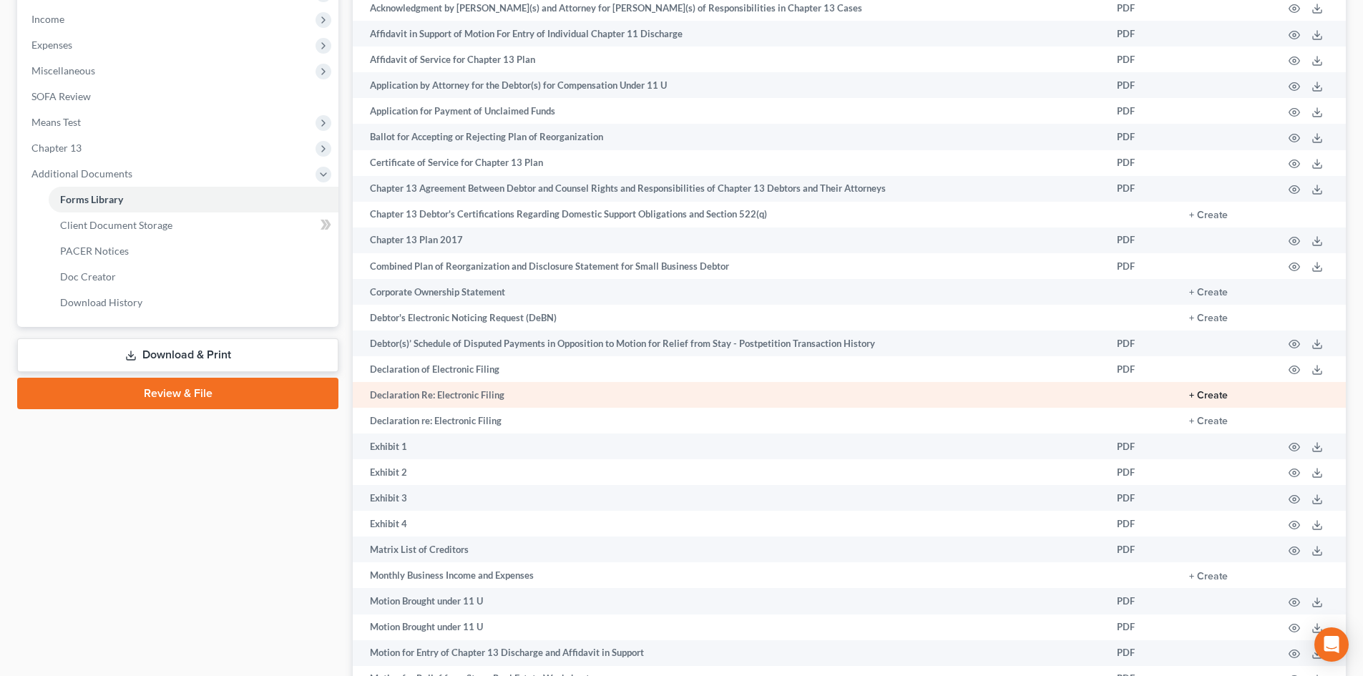
click at [1202, 394] on button "+ Create" at bounding box center [1208, 396] width 39 height 10
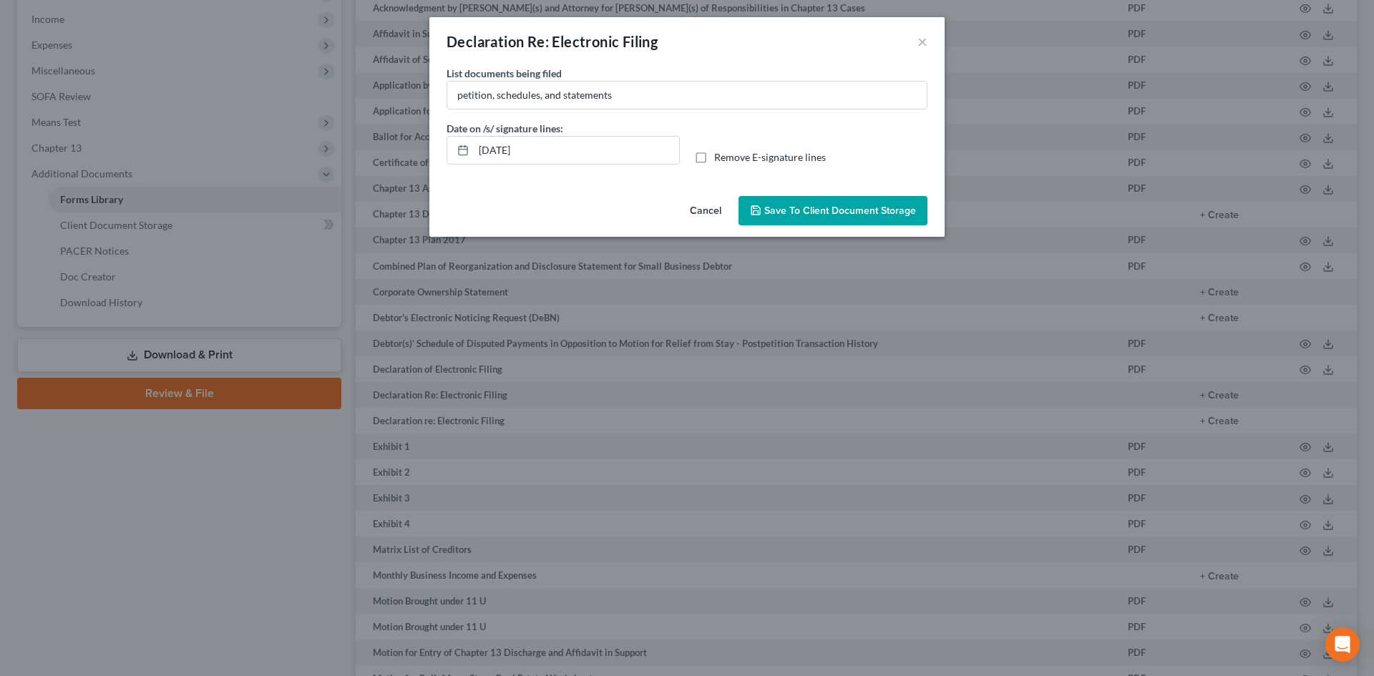
click at [714, 158] on label "Remove E-signature lines" at bounding box center [770, 157] width 112 height 14
click at [720, 158] on input "Remove E-signature lines" at bounding box center [724, 154] width 9 height 9
checkbox input "true"
click at [544, 97] on input "petition, schedules, and statements" at bounding box center [686, 95] width 479 height 27
click at [610, 94] on input "petition, schedules, statements" at bounding box center [686, 95] width 479 height 27
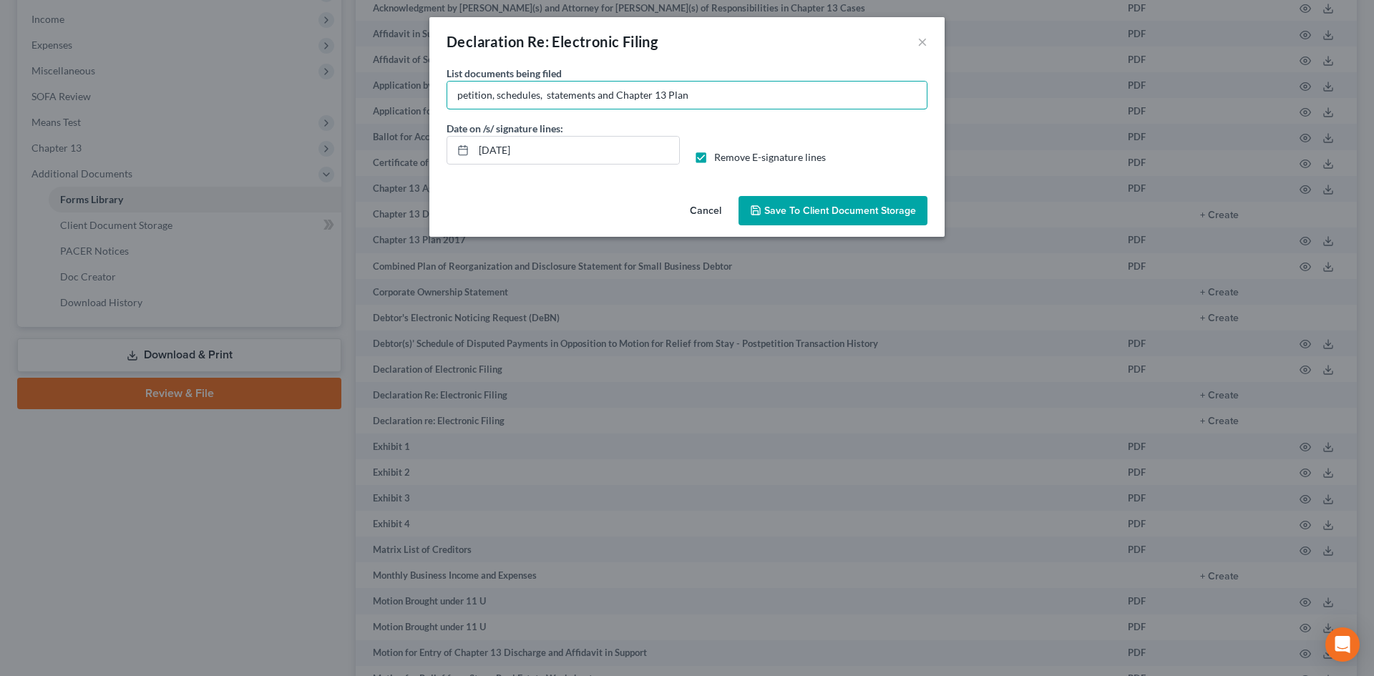
type input "petition, schedules, statements and Chapter 13 Plan"
click at [871, 210] on span "Save to Client Document Storage" at bounding box center [840, 211] width 152 height 12
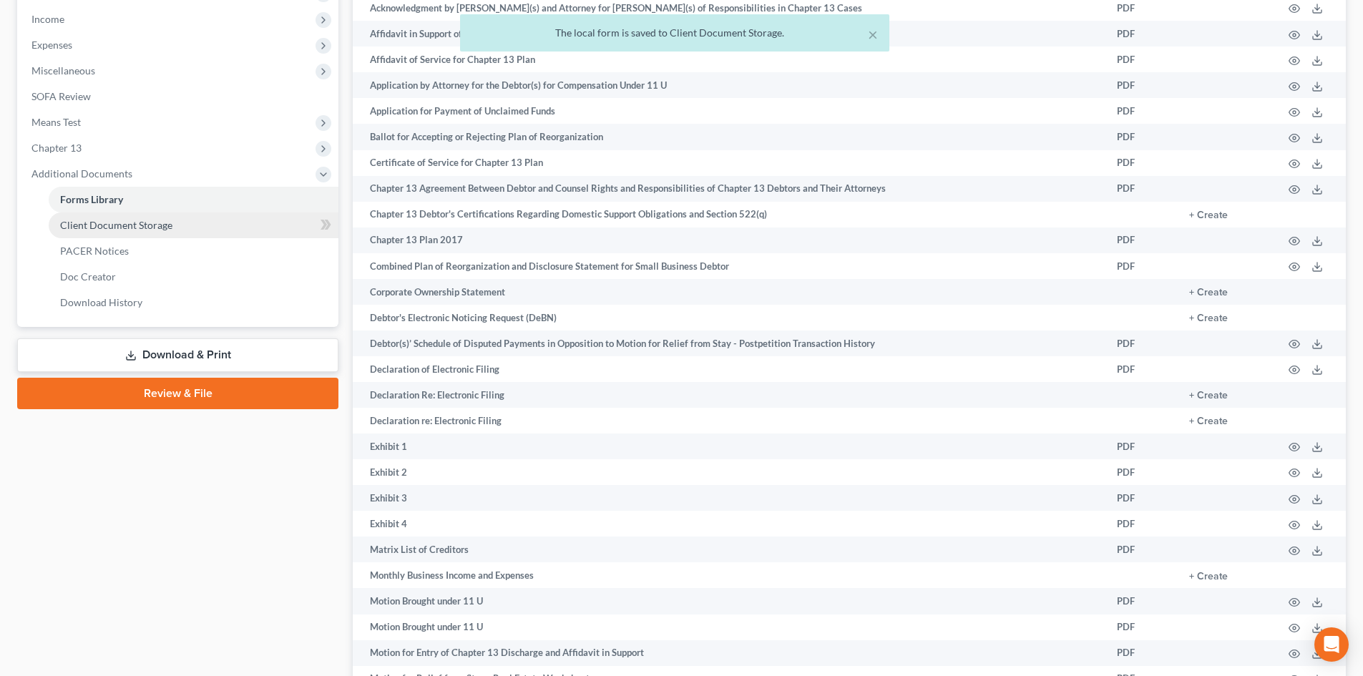
click at [116, 224] on span "Client Document Storage" at bounding box center [116, 225] width 112 height 12
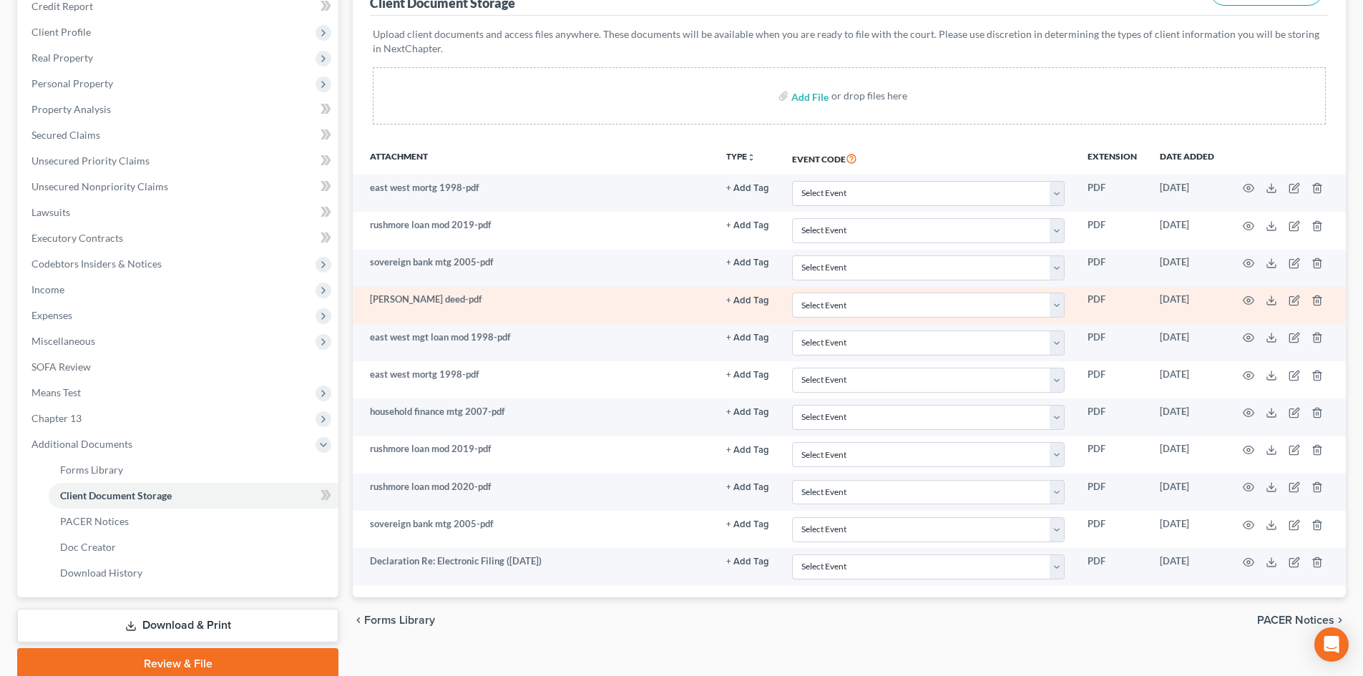
scroll to position [265, 0]
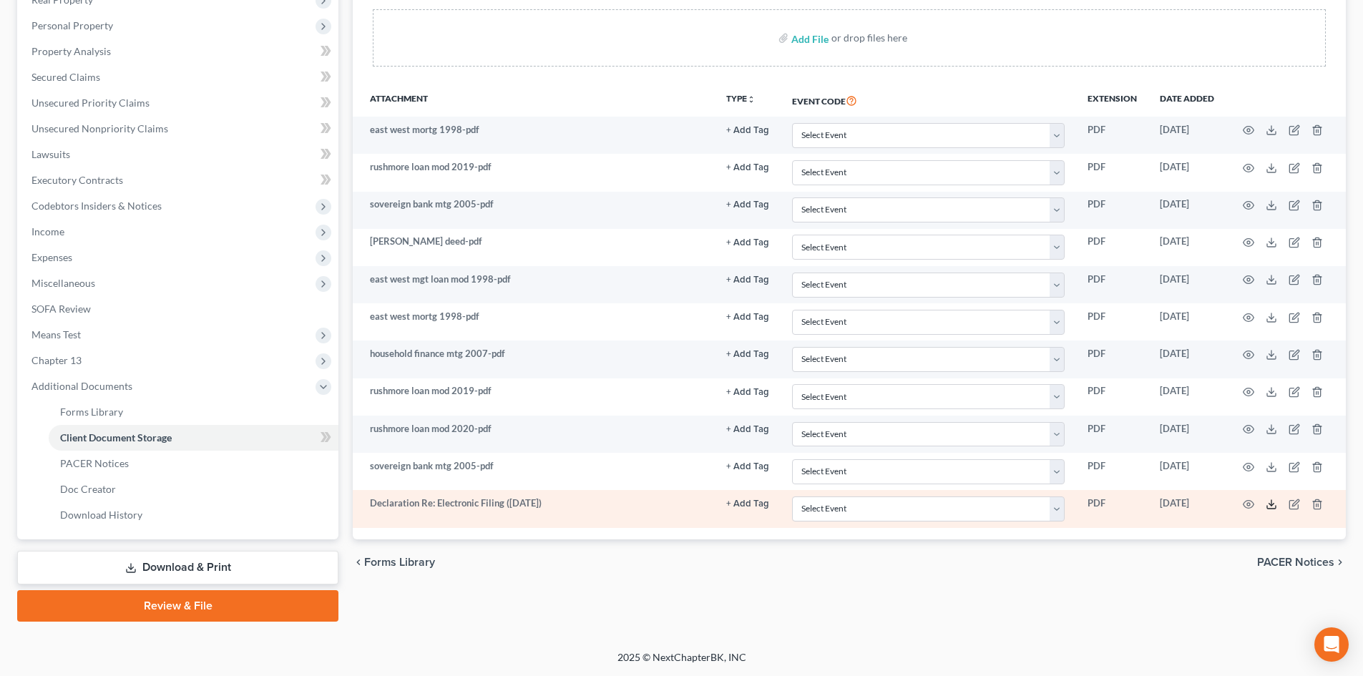
click at [1274, 503] on polyline at bounding box center [1271, 504] width 5 height 2
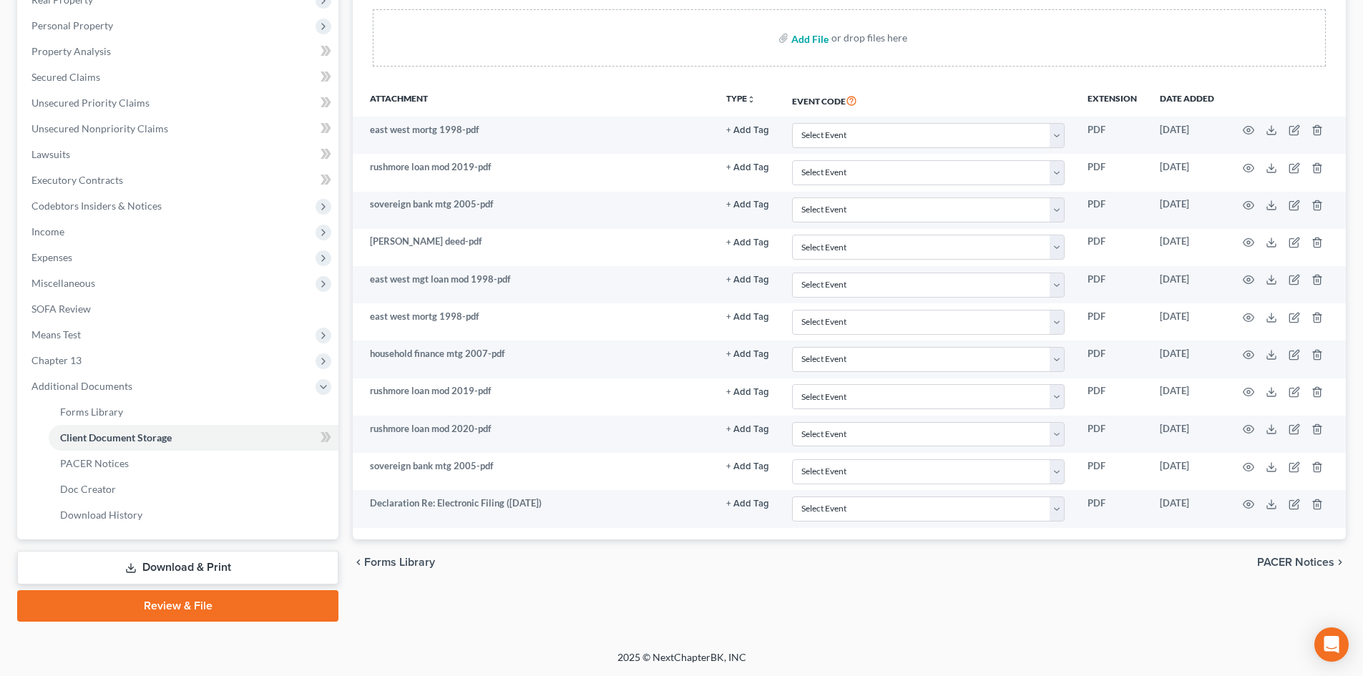
click at [811, 37] on input "file" at bounding box center [808, 38] width 34 height 26
type input "C:\fakepath\[PERSON_NAME] lic, ss.pdf"
